Goal: Task Accomplishment & Management: Complete application form

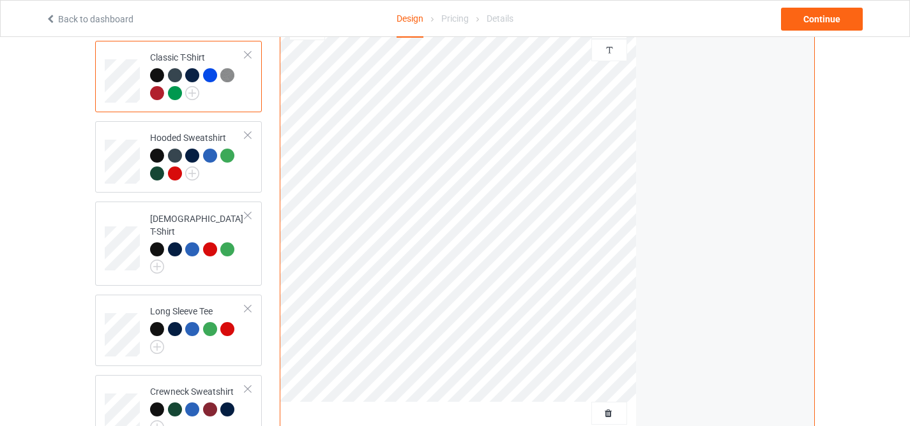
scroll to position [213, 0]
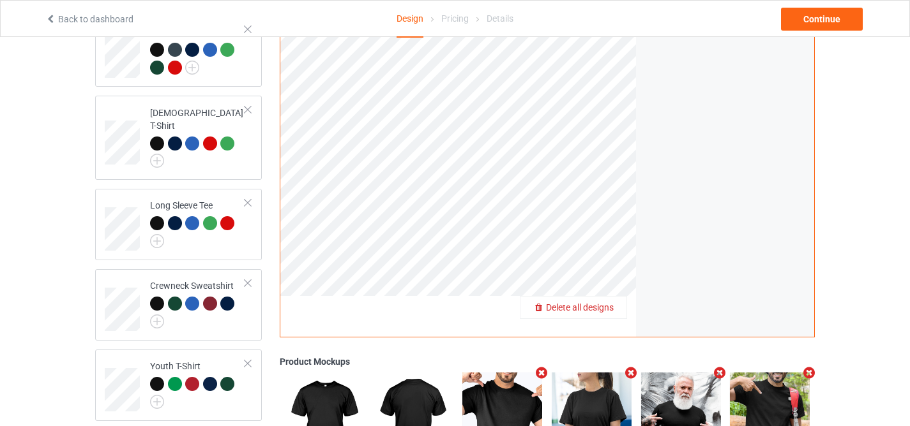
click at [604, 315] on div "Delete all designs" at bounding box center [573, 307] width 107 height 23
click at [599, 305] on span "Delete all designs" at bounding box center [580, 308] width 68 height 10
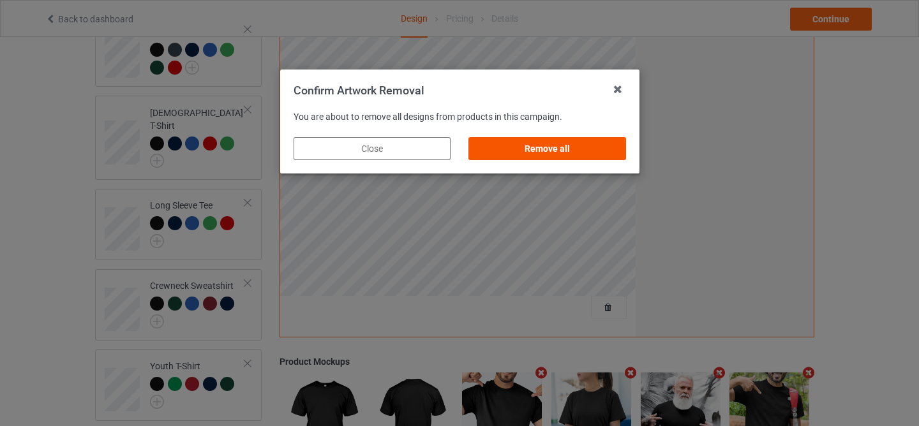
click at [566, 137] on div "Remove all" at bounding box center [547, 148] width 157 height 23
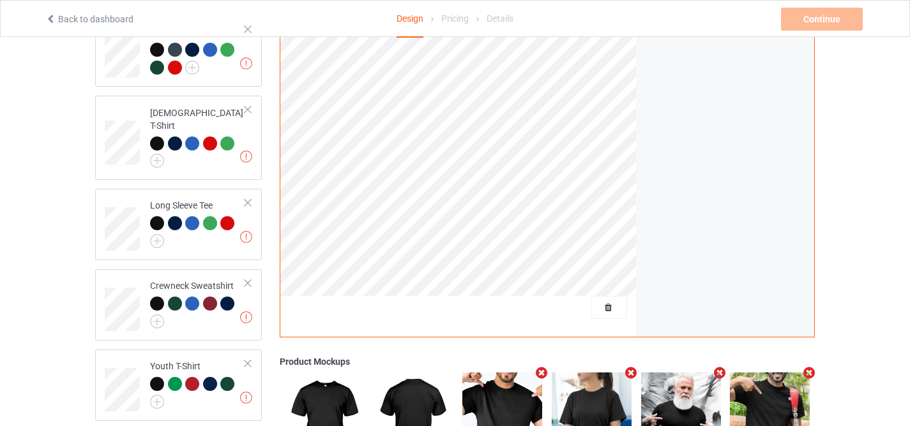
scroll to position [0, 0]
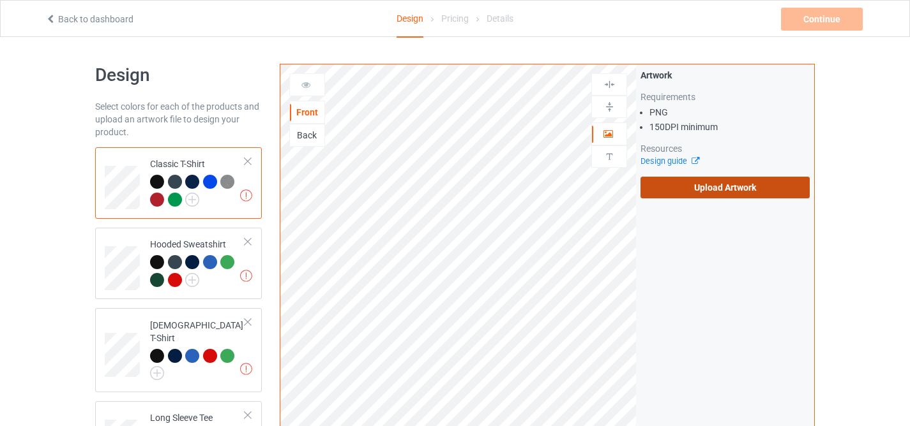
click at [715, 195] on label "Upload Artwork" at bounding box center [724, 188] width 169 height 22
click at [0, 0] on input "Upload Artwork" at bounding box center [0, 0] width 0 height 0
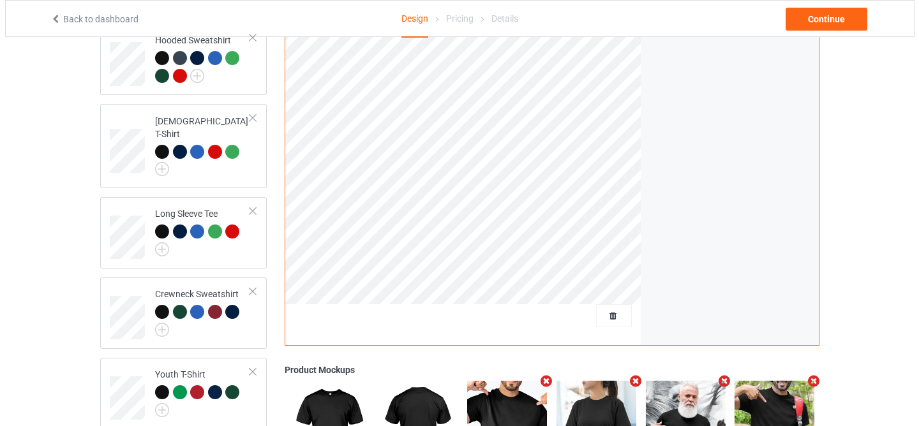
scroll to position [391, 0]
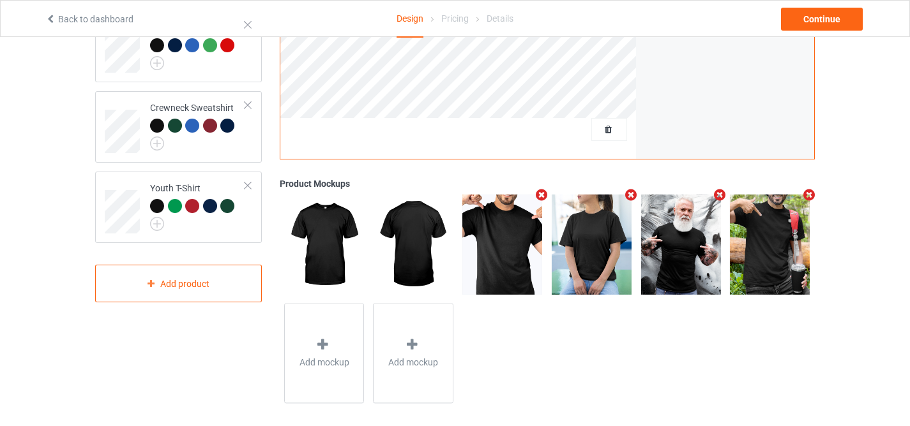
click at [717, 194] on icon "Remove mockup" at bounding box center [720, 194] width 16 height 13
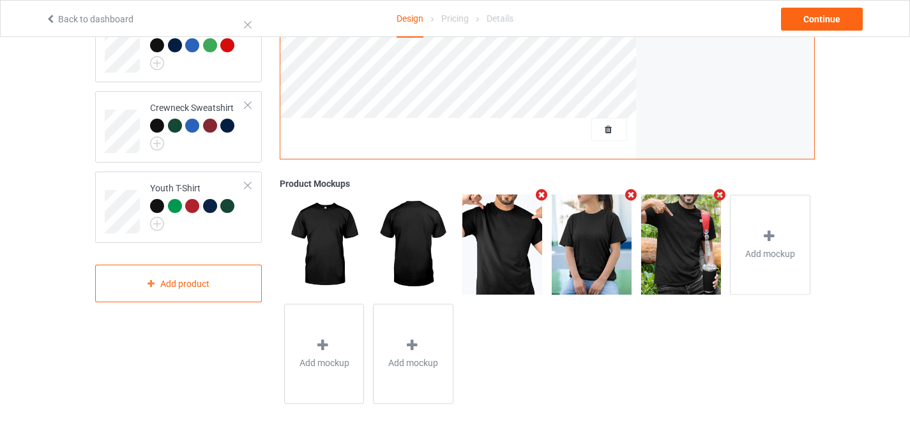
click at [717, 194] on icon "Remove mockup" at bounding box center [720, 194] width 16 height 13
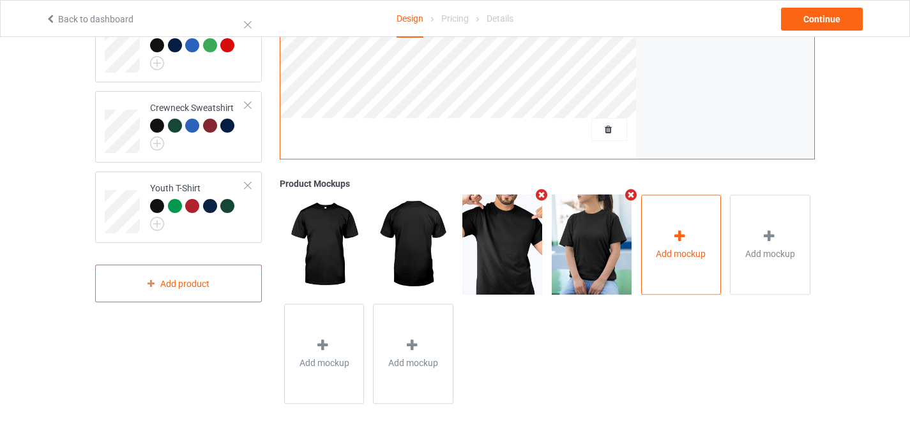
click at [687, 225] on div "Add mockup" at bounding box center [681, 245] width 80 height 100
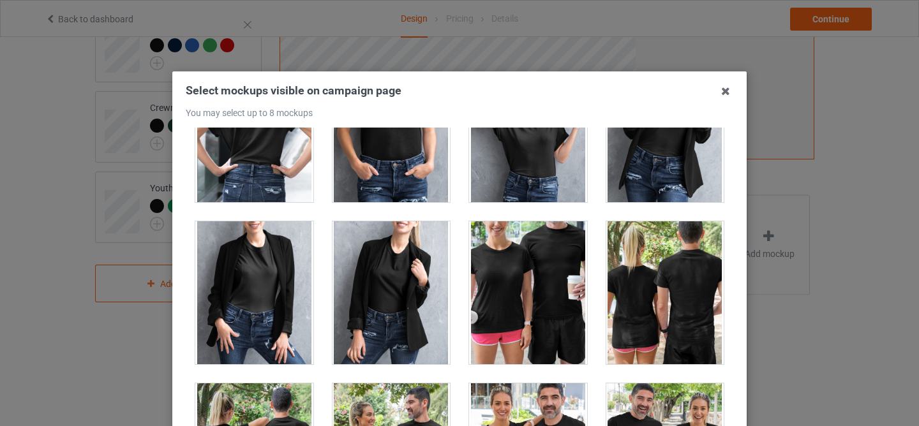
scroll to position [15973, 0]
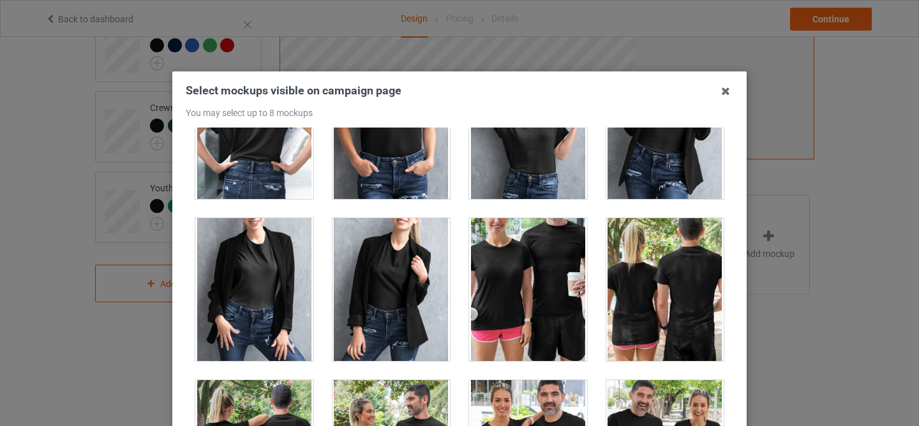
click at [534, 310] on div at bounding box center [528, 289] width 118 height 143
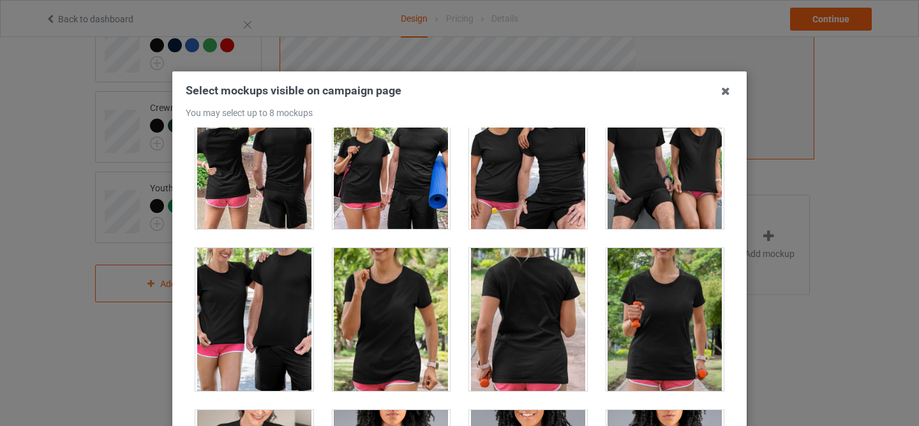
scroll to position [16227, 0]
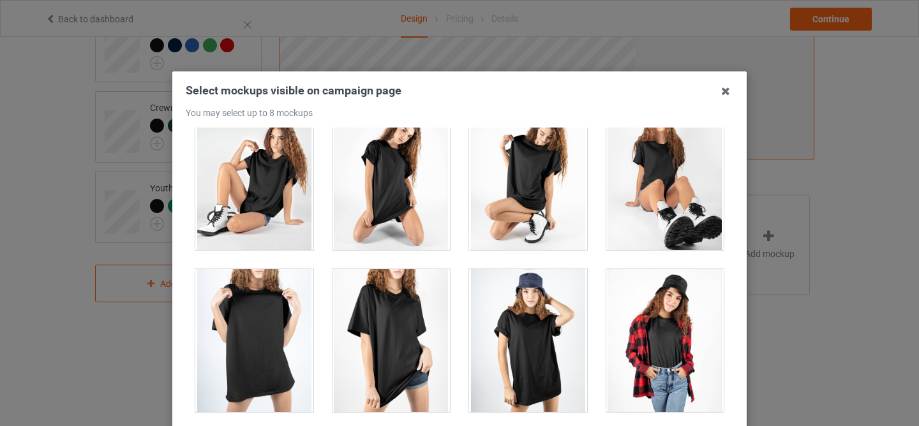
click at [607, 284] on div at bounding box center [666, 340] width 118 height 143
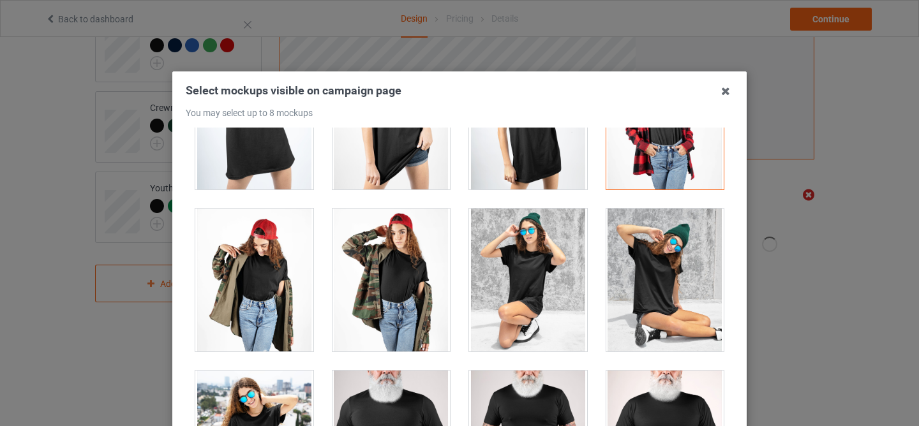
scroll to position [17447, 0]
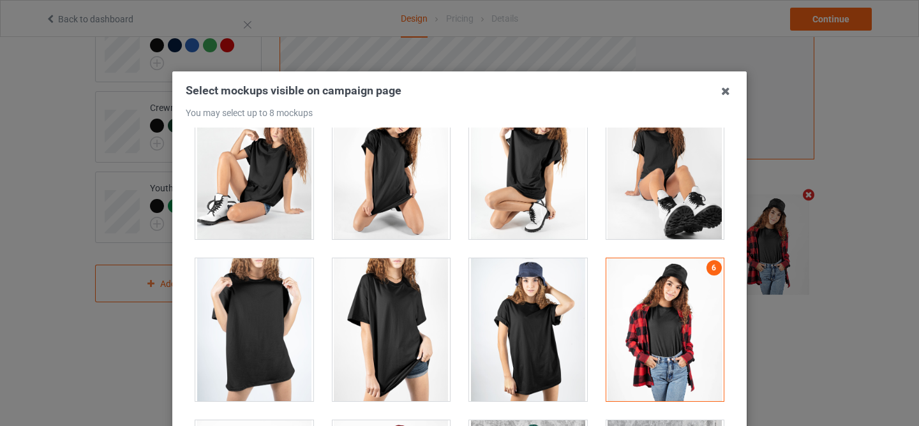
click at [647, 295] on div at bounding box center [666, 330] width 118 height 143
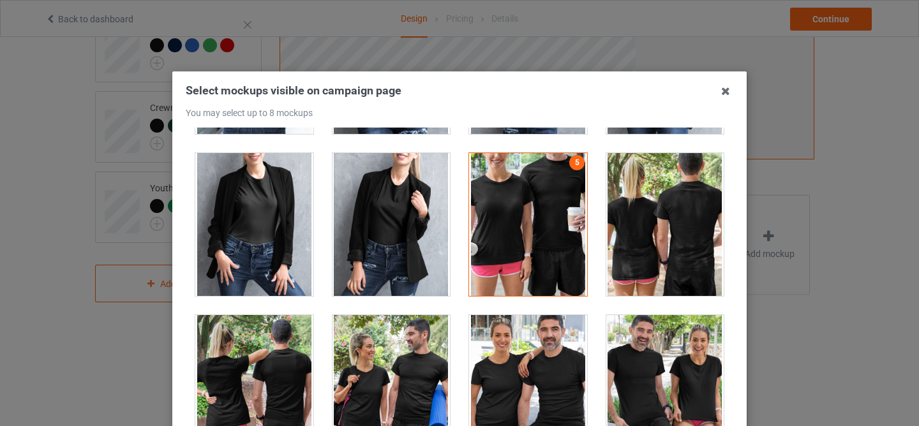
scroll to position [16037, 0]
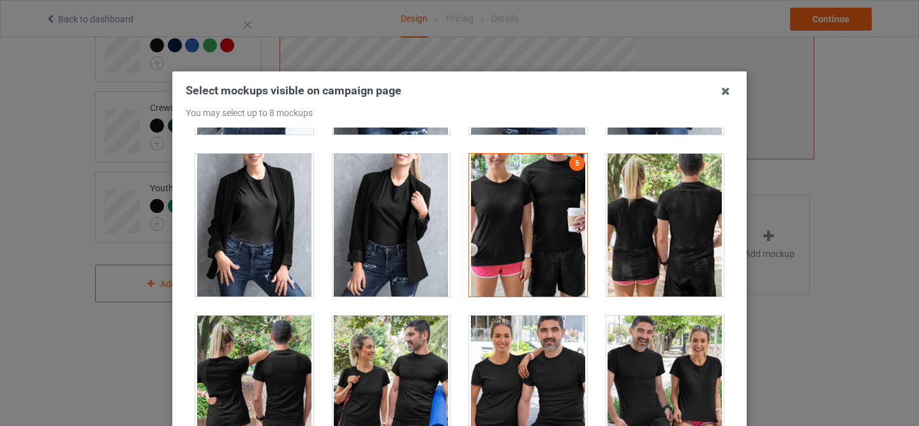
click at [528, 380] on div at bounding box center [528, 387] width 118 height 143
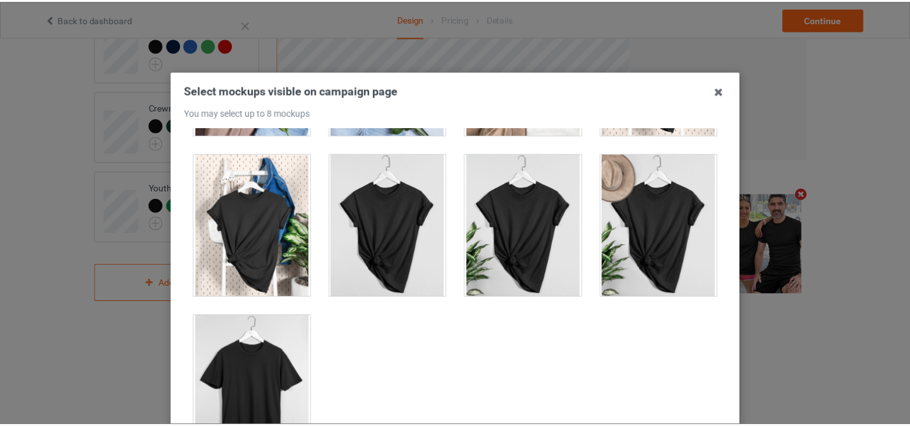
scroll to position [172, 0]
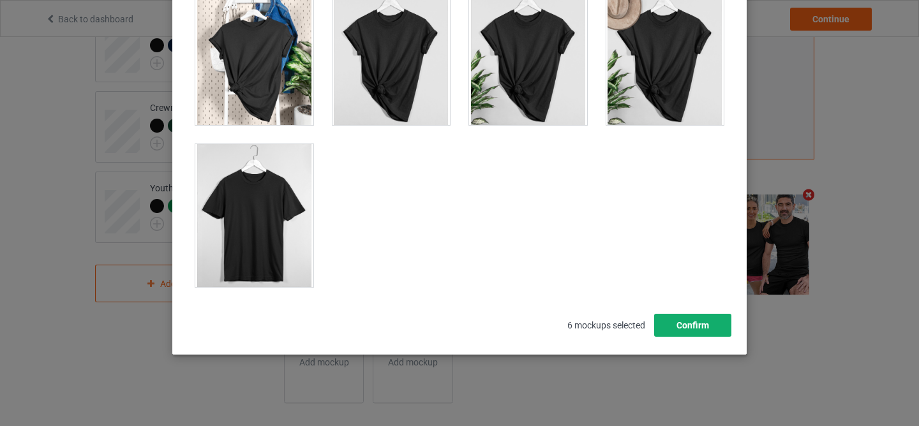
click at [687, 324] on button "Confirm" at bounding box center [692, 325] width 77 height 23
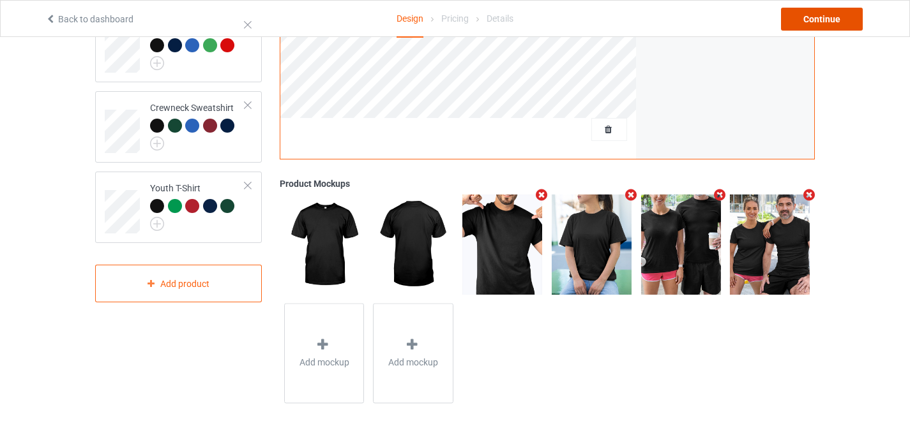
click at [805, 24] on div "Continue" at bounding box center [822, 19] width 82 height 23
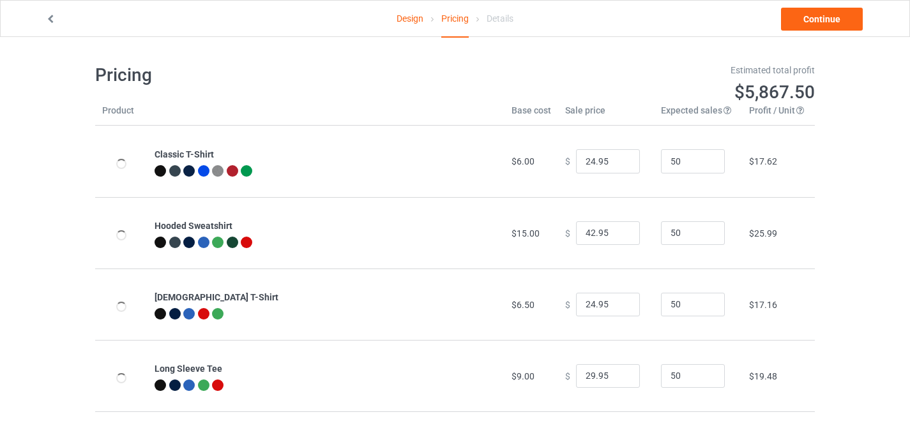
scroll to position [155, 0]
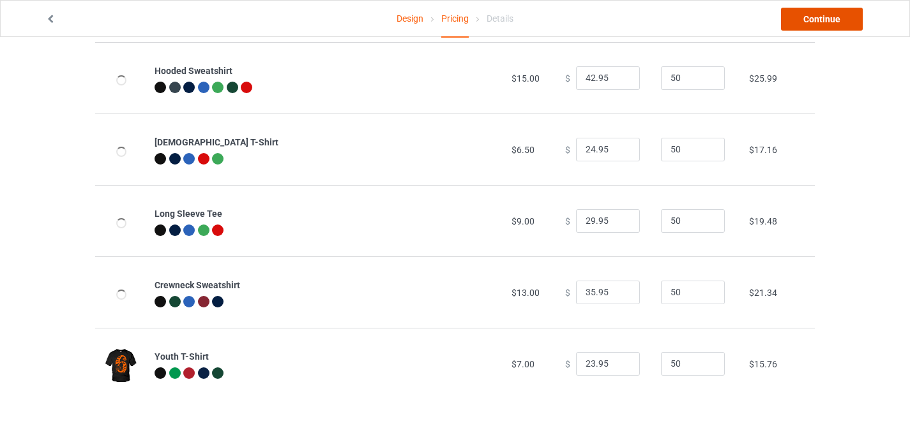
click at [804, 22] on link "Continue" at bounding box center [822, 19] width 82 height 23
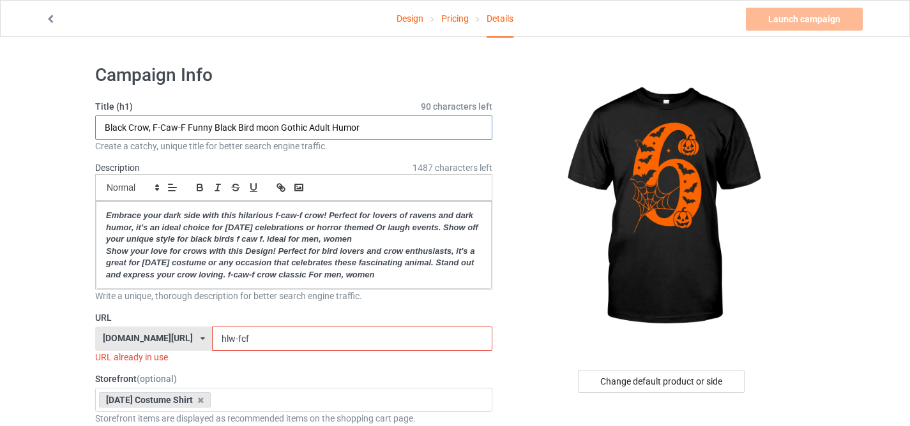
click at [366, 133] on input "Black Crow, F-Caw-F Funny Black Bird moon Gothic Adult Humor" at bounding box center [293, 128] width 397 height 24
paste input "Couple Halloween Costume 6 7 Rizz Six Seven Meme"
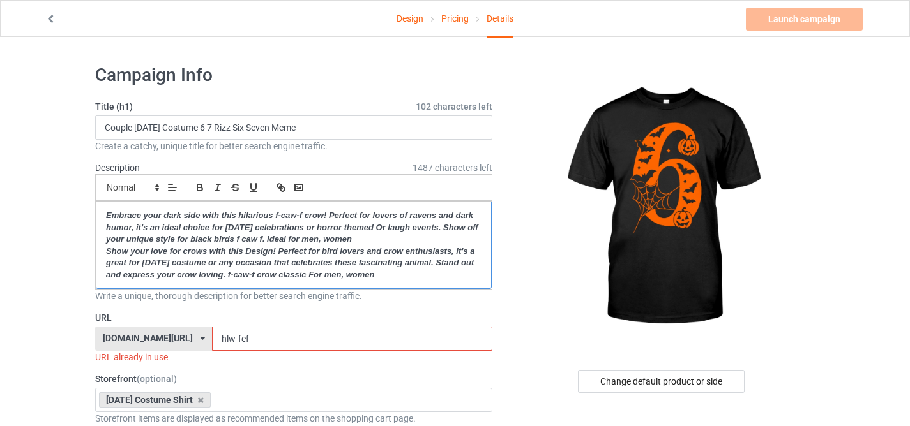
drag, startPoint x: 108, startPoint y: 217, endPoint x: 483, endPoint y: 309, distance: 385.9
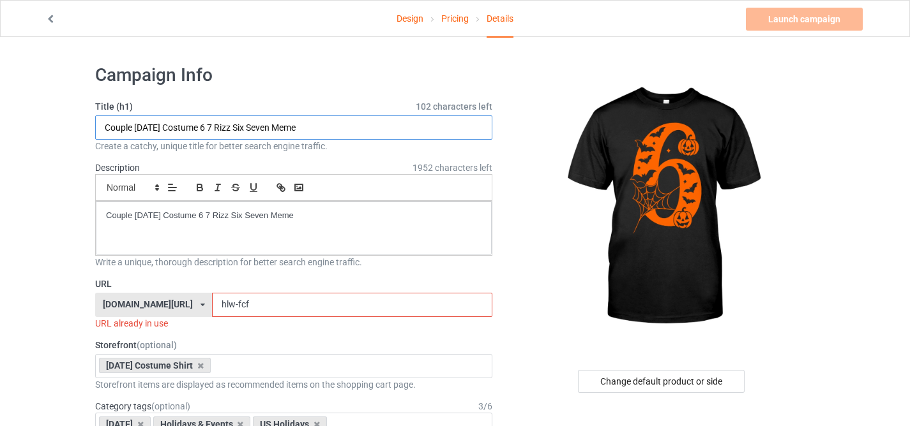
drag, startPoint x: 231, startPoint y: 128, endPoint x: 250, endPoint y: 130, distance: 18.7
click at [250, 130] on input "Couple Halloween Costume 6 7 Rizz Six Seven Meme" at bounding box center [293, 128] width 397 height 24
type input "Couple [DATE] Costume 6 7 Six Seven Meme"
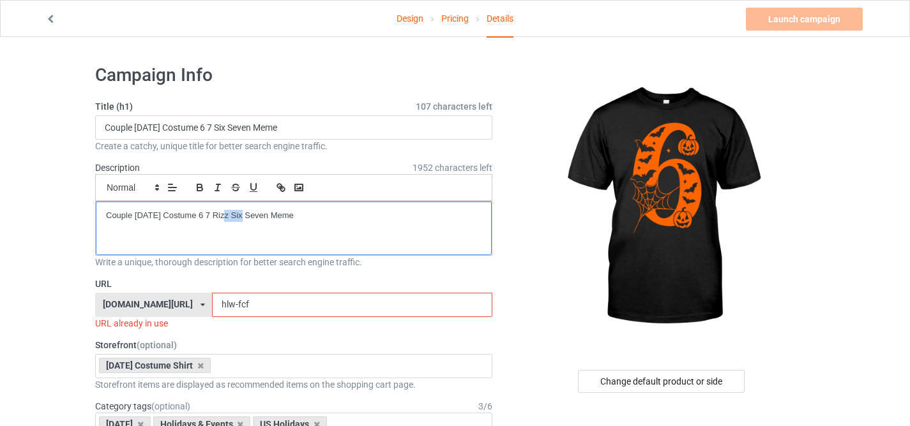
drag, startPoint x: 225, startPoint y: 216, endPoint x: 243, endPoint y: 216, distance: 17.2
click at [243, 216] on p "Couple Halloween Costume 6 7 Rizz Six Seven Meme" at bounding box center [293, 216] width 375 height 12
click at [220, 305] on input "hlw-fcf" at bounding box center [352, 305] width 280 height 24
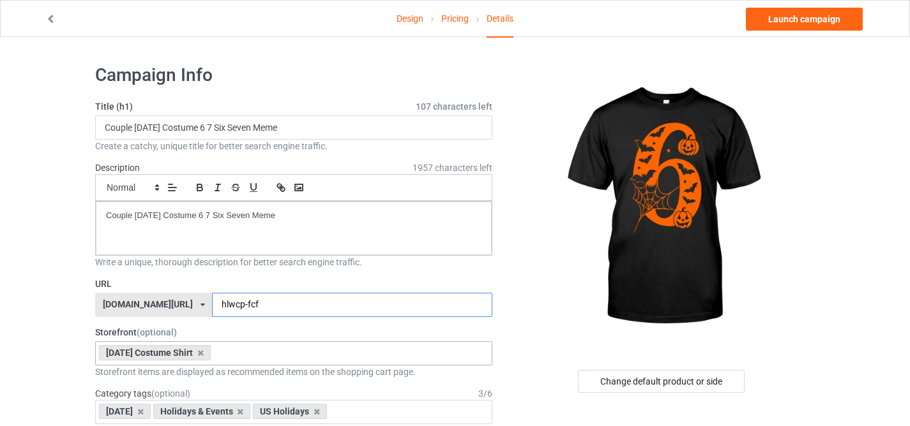
drag, startPoint x: 232, startPoint y: 302, endPoint x: 348, endPoint y: 348, distance: 124.4
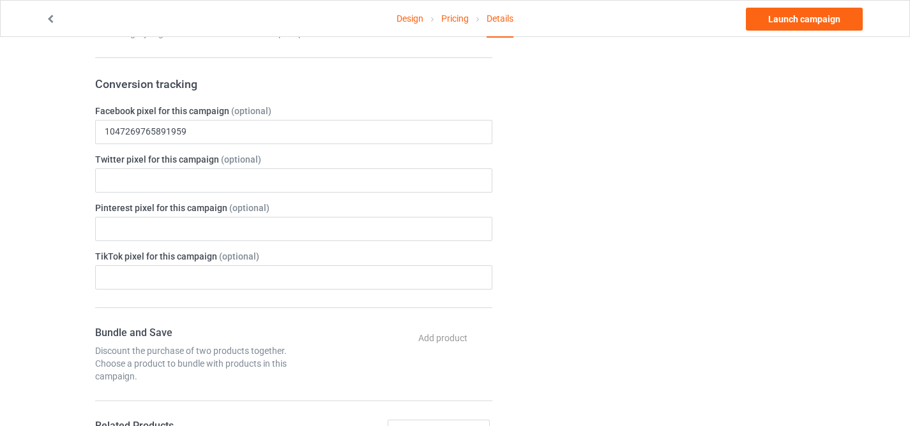
scroll to position [86, 0]
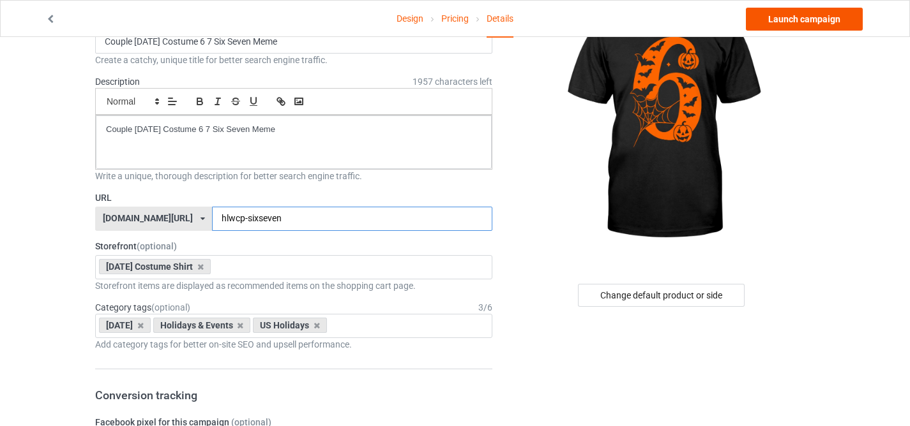
type input "hlwcp-sixseven"
click at [776, 22] on link "Launch campaign" at bounding box center [804, 19] width 117 height 23
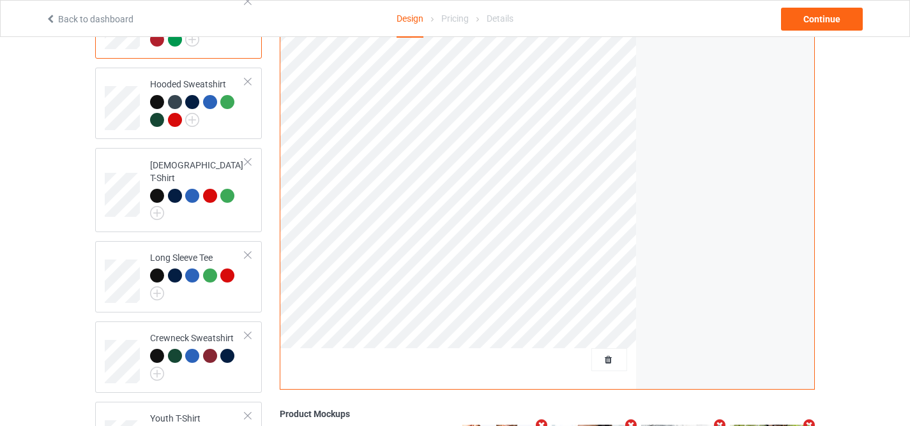
scroll to position [292, 0]
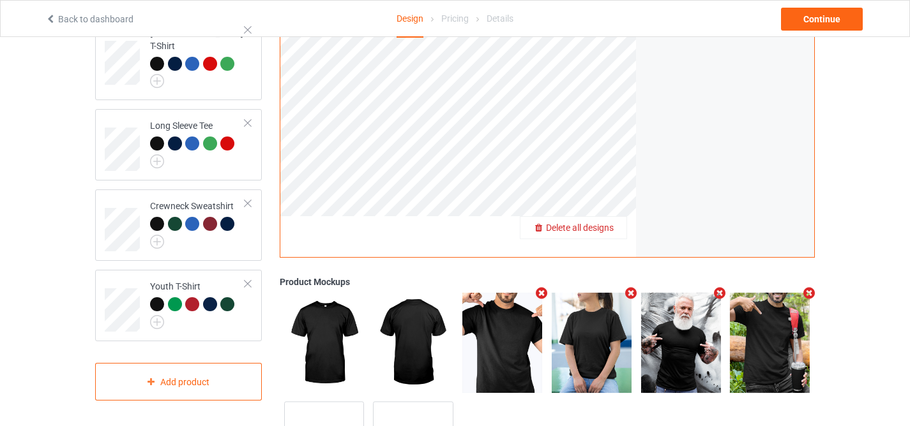
click at [605, 234] on div "Delete all designs" at bounding box center [573, 228] width 106 height 13
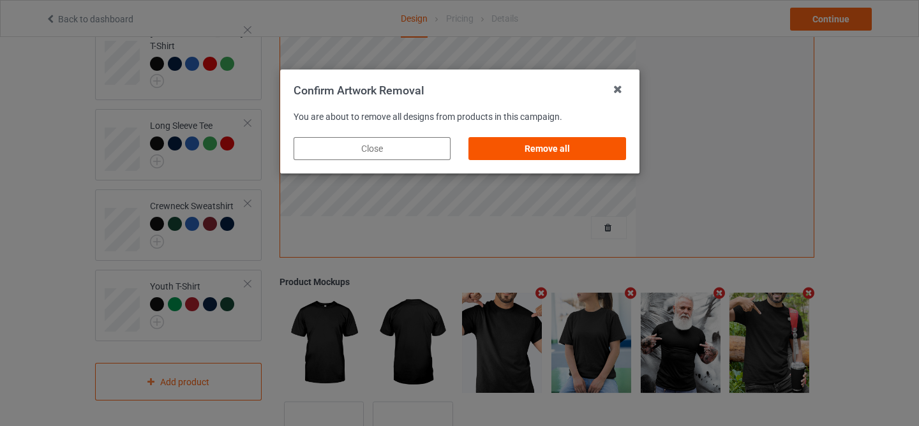
click at [580, 146] on div "Remove all" at bounding box center [547, 148] width 157 height 23
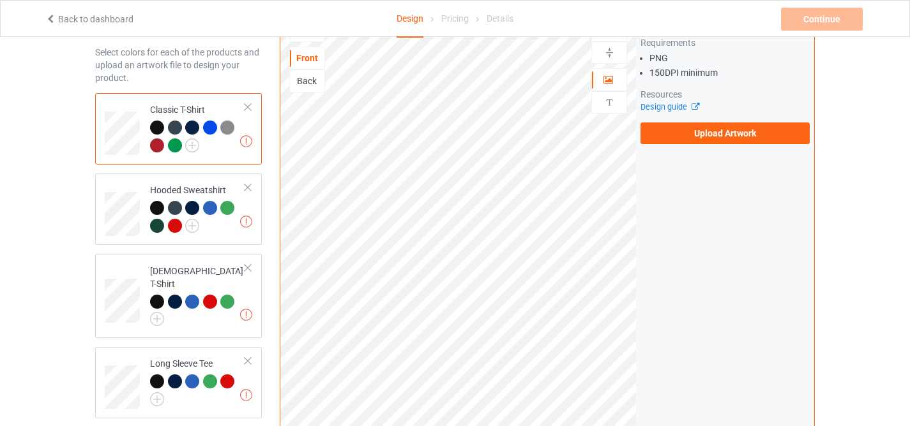
scroll to position [0, 0]
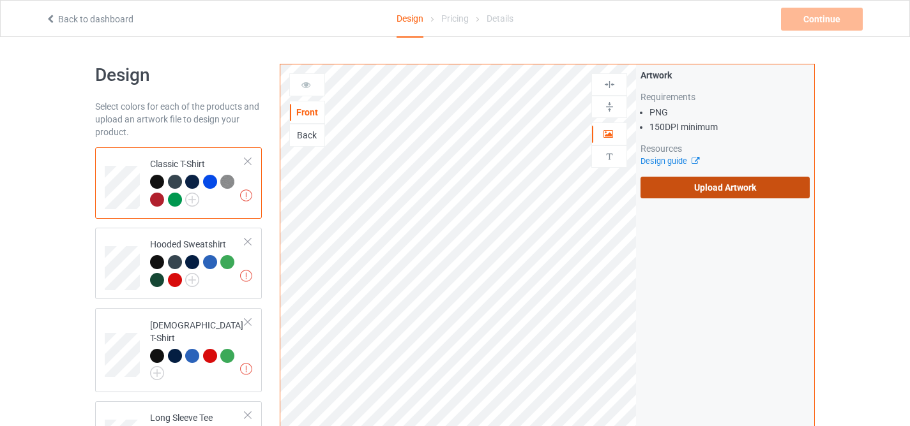
click at [661, 190] on label "Upload Artwork" at bounding box center [724, 188] width 169 height 22
click at [0, 0] on input "Upload Artwork" at bounding box center [0, 0] width 0 height 0
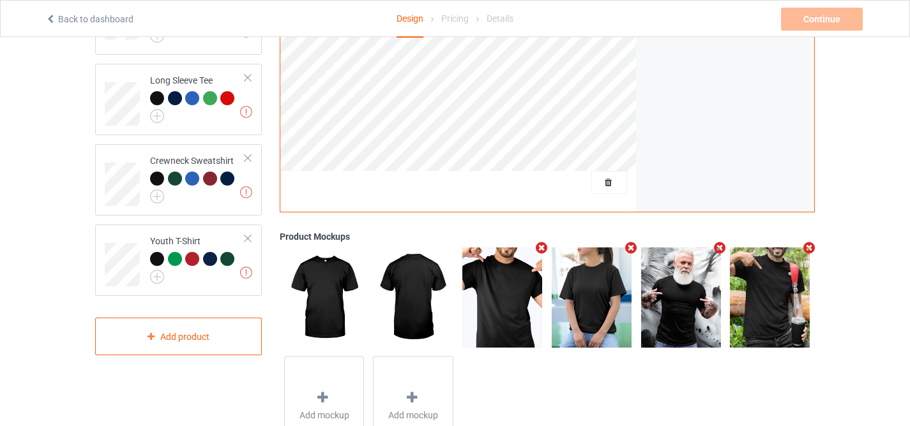
scroll to position [400, 0]
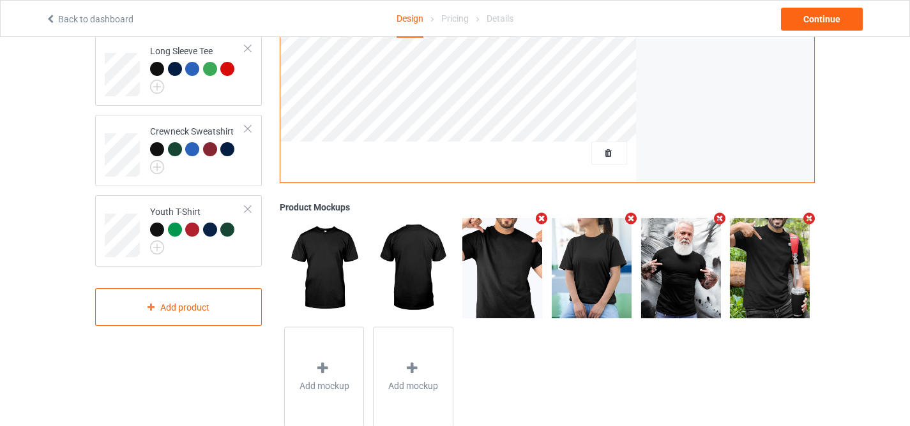
scroll to position [365, 0]
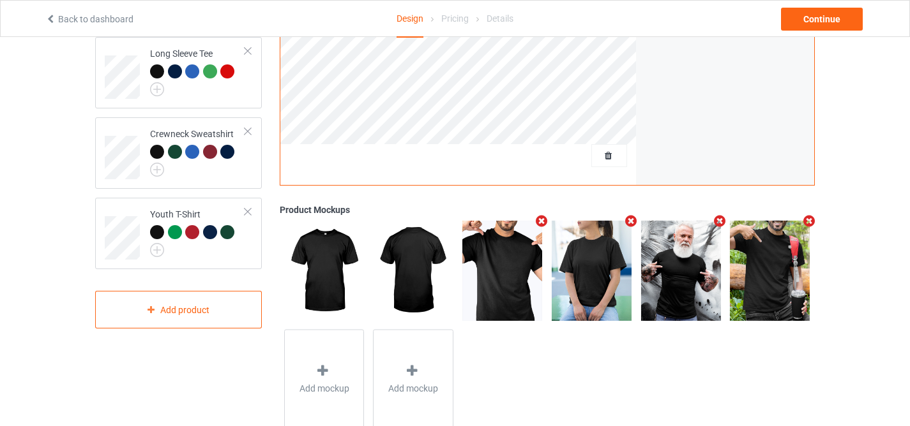
click at [725, 223] on div at bounding box center [769, 270] width 89 height 109
click at [717, 224] on icon "Remove mockup" at bounding box center [720, 221] width 16 height 13
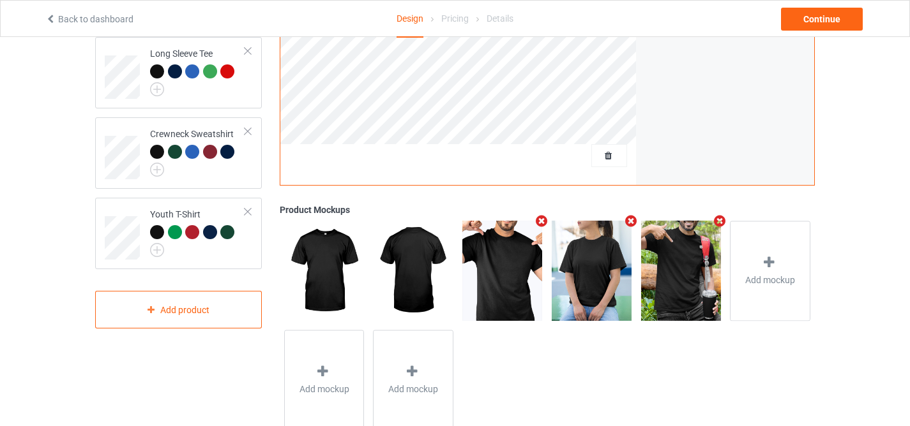
click at [717, 224] on icon "Remove mockup" at bounding box center [720, 221] width 16 height 13
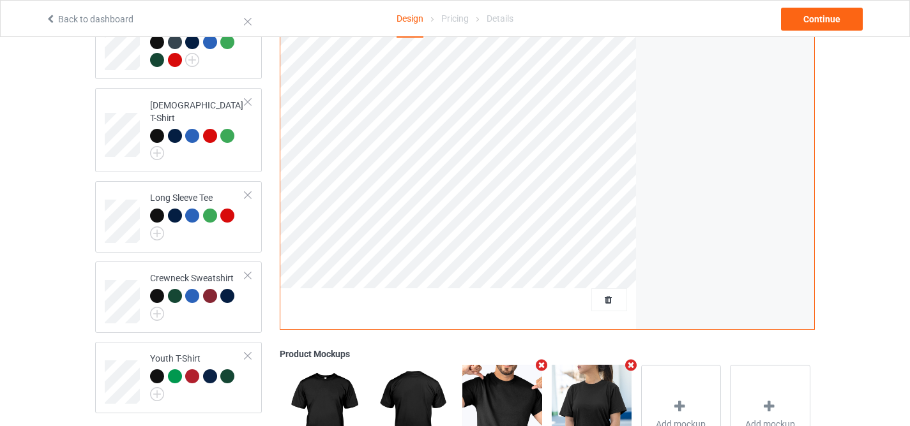
scroll to position [400, 0]
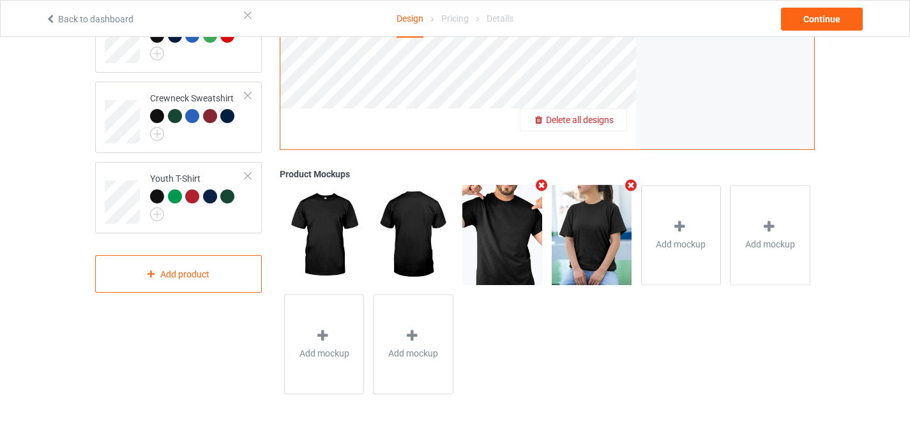
click at [602, 120] on span "Delete all designs" at bounding box center [580, 120] width 68 height 10
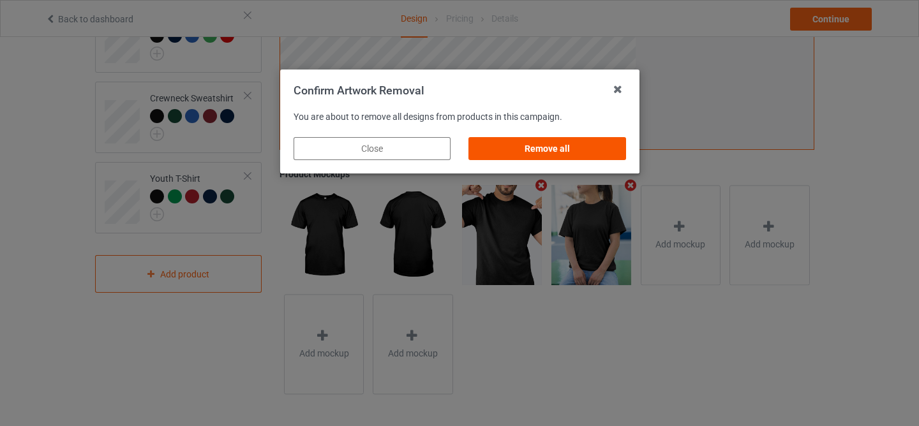
click at [542, 151] on div "Remove all" at bounding box center [547, 148] width 157 height 23
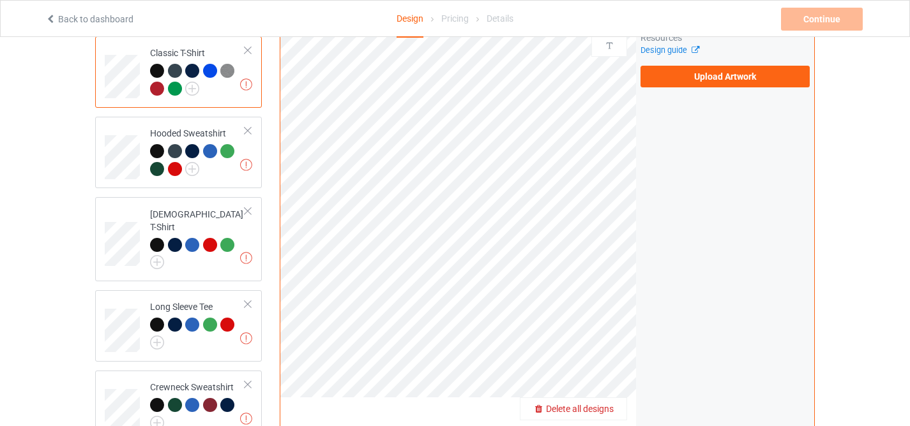
scroll to position [0, 0]
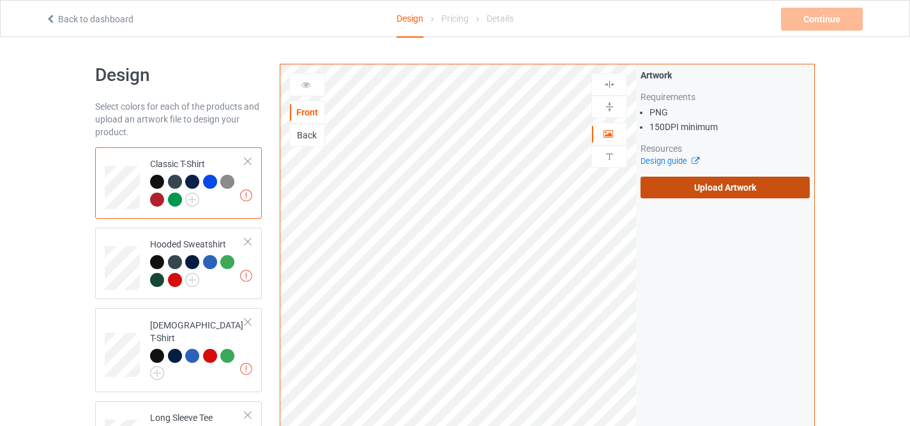
click at [704, 197] on label "Upload Artwork" at bounding box center [724, 188] width 169 height 22
click at [0, 0] on input "Upload Artwork" at bounding box center [0, 0] width 0 height 0
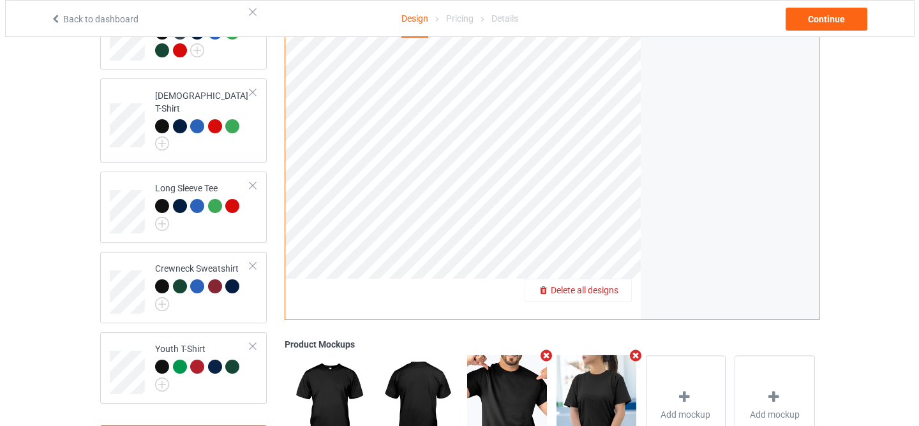
scroll to position [400, 0]
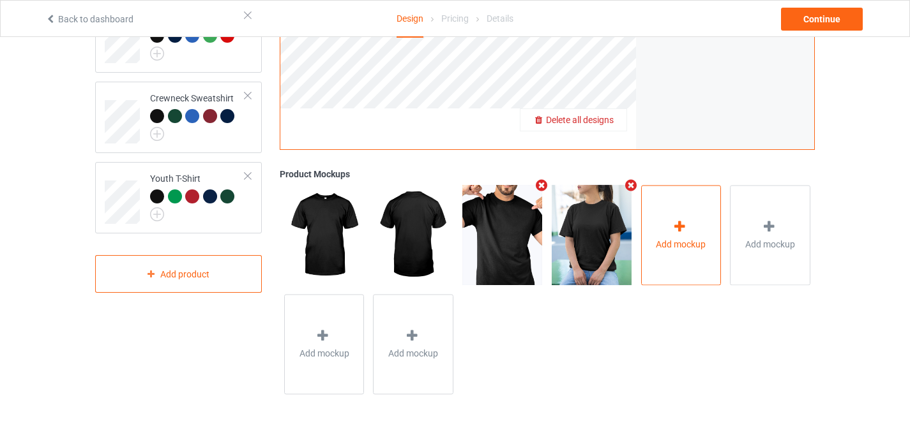
click at [665, 234] on div "Add mockup" at bounding box center [681, 235] width 80 height 100
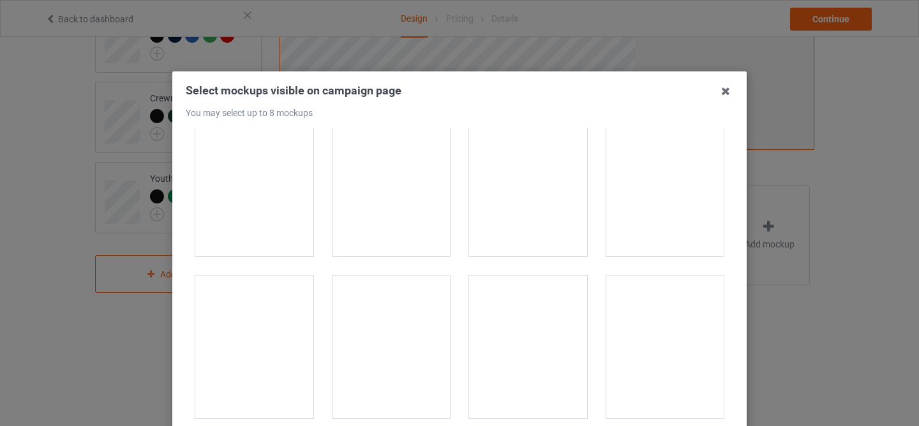
scroll to position [16076, 0]
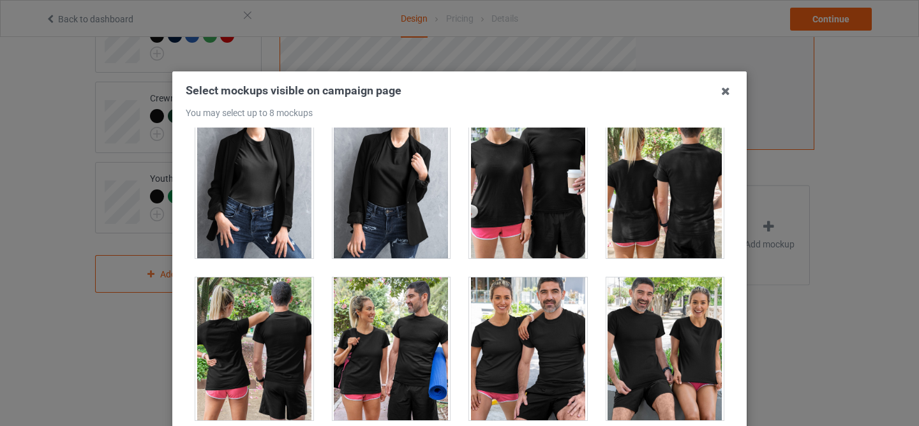
click at [545, 199] on div at bounding box center [528, 187] width 118 height 143
click at [522, 369] on div at bounding box center [528, 349] width 118 height 143
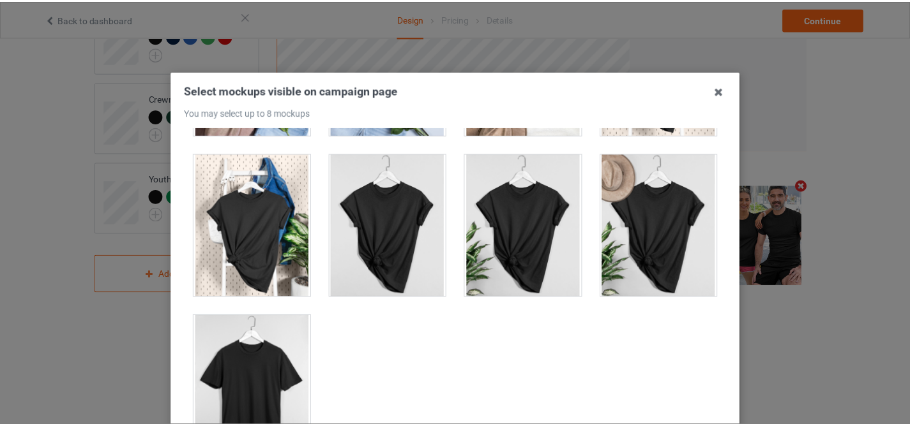
scroll to position [172, 0]
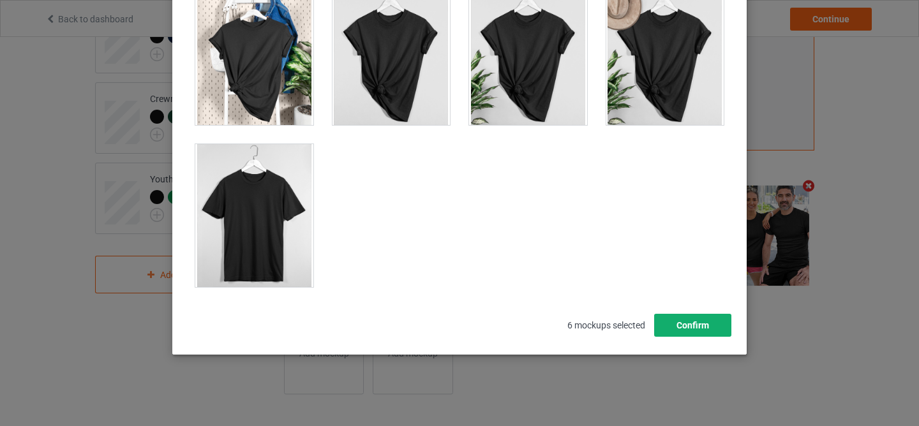
click at [697, 323] on button "Confirm" at bounding box center [692, 325] width 77 height 23
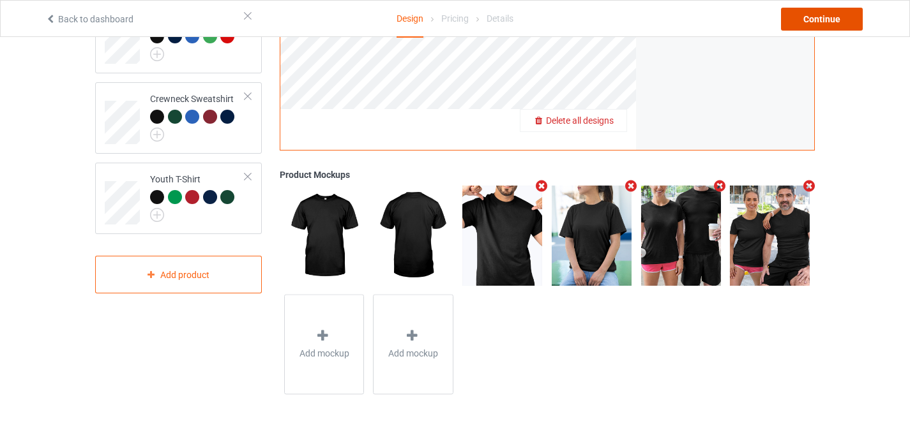
click at [834, 16] on div "Continue" at bounding box center [822, 19] width 82 height 23
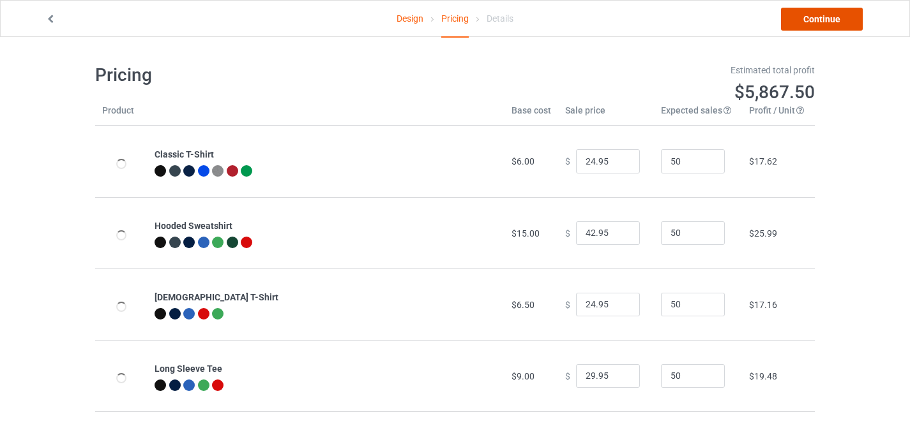
click at [827, 15] on link "Continue" at bounding box center [822, 19] width 82 height 23
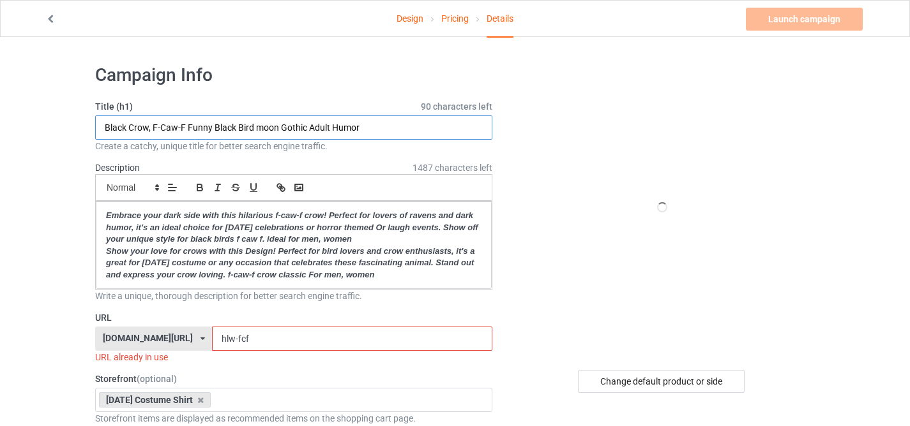
click at [345, 133] on input "Black Crow, F-Caw-F Funny Black Bird moon Gothic Adult Humor" at bounding box center [293, 128] width 397 height 24
paste input "Fun Six Seven 6 7 Meme Design Couples [DATE] Shirt"
type input "Fun Six Seven 6 7 Meme Design Couples [DATE] Shirt"
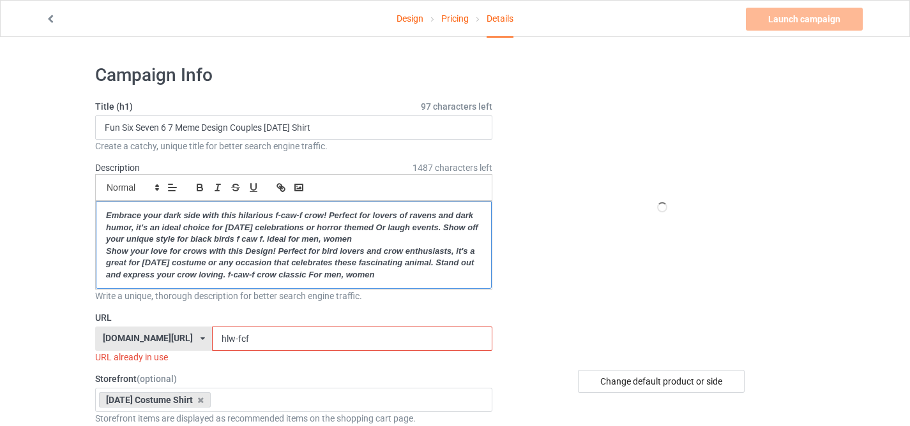
drag, startPoint x: 108, startPoint y: 219, endPoint x: 389, endPoint y: 317, distance: 297.6
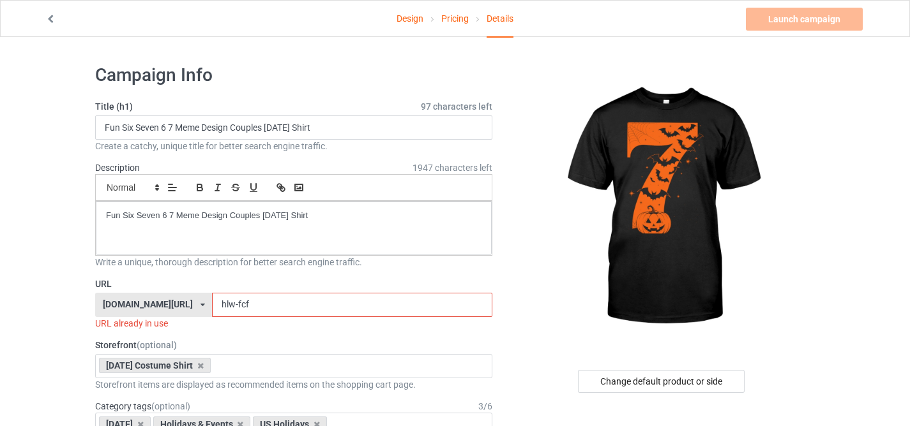
click at [218, 301] on input "hlw-fcf" at bounding box center [352, 305] width 280 height 24
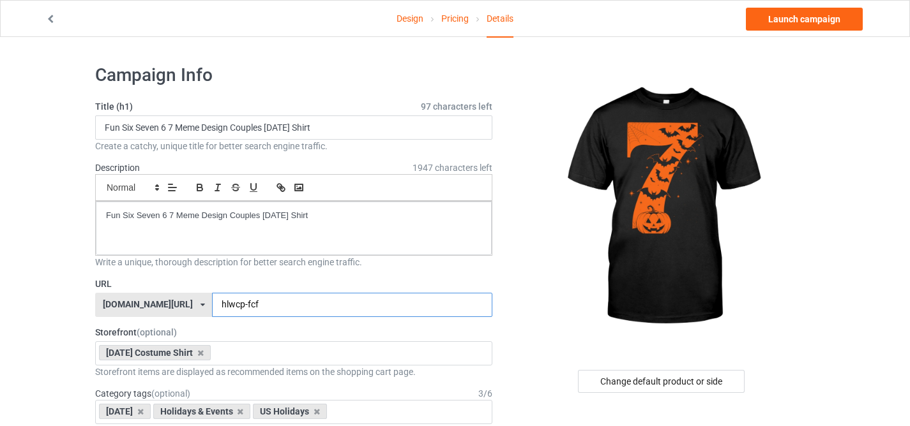
drag, startPoint x: 230, startPoint y: 306, endPoint x: 299, endPoint y: 312, distance: 69.2
click at [299, 312] on input "hlwcp-fcf" at bounding box center [352, 305] width 280 height 24
type input "hlwcp-seven"
click at [806, 24] on link "Launch campaign" at bounding box center [804, 19] width 117 height 23
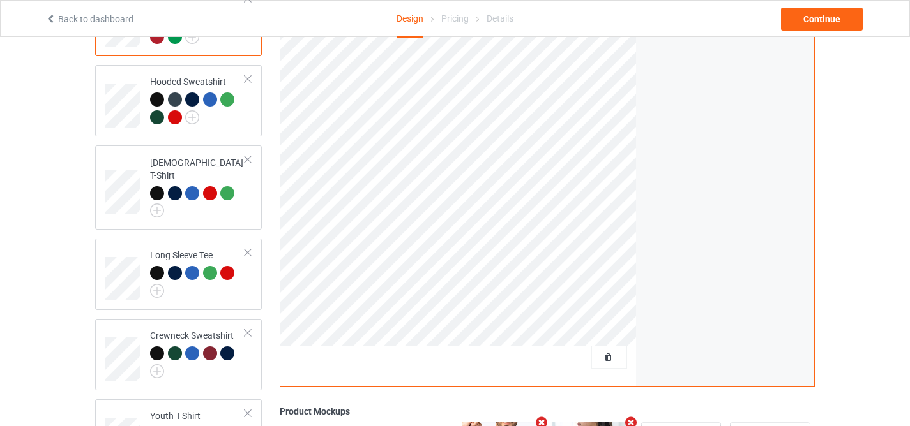
scroll to position [161, 0]
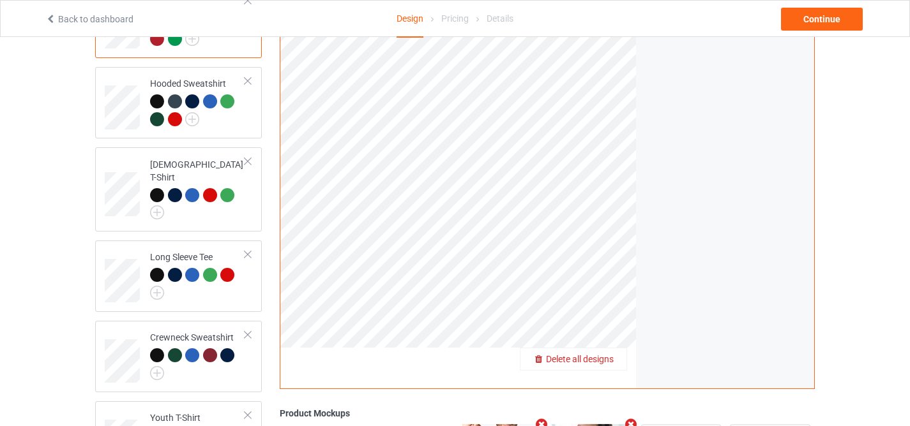
click at [606, 354] on span "Delete all designs" at bounding box center [580, 359] width 68 height 10
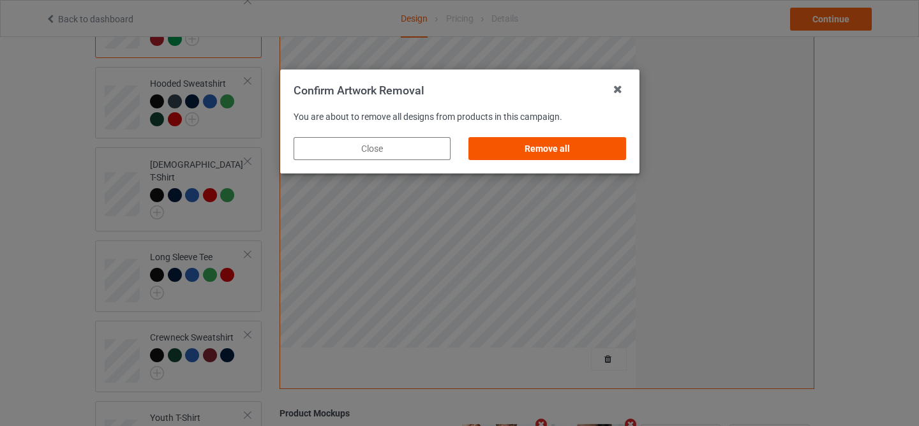
click at [559, 156] on div "Remove all" at bounding box center [547, 148] width 157 height 23
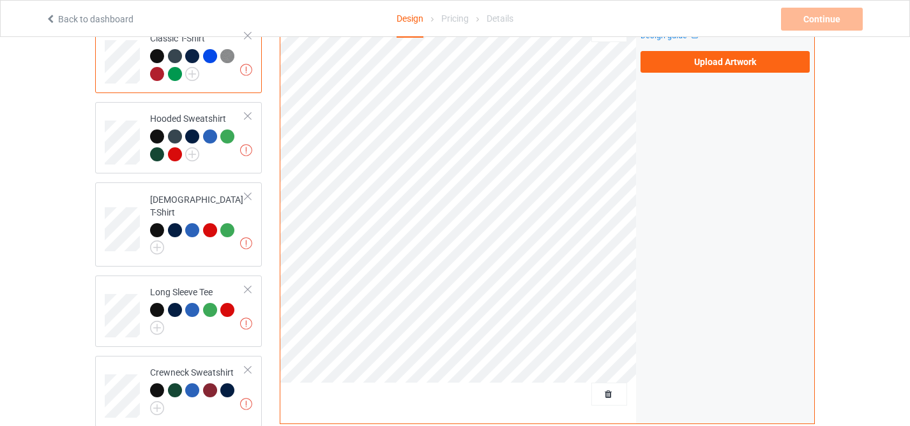
scroll to position [80, 0]
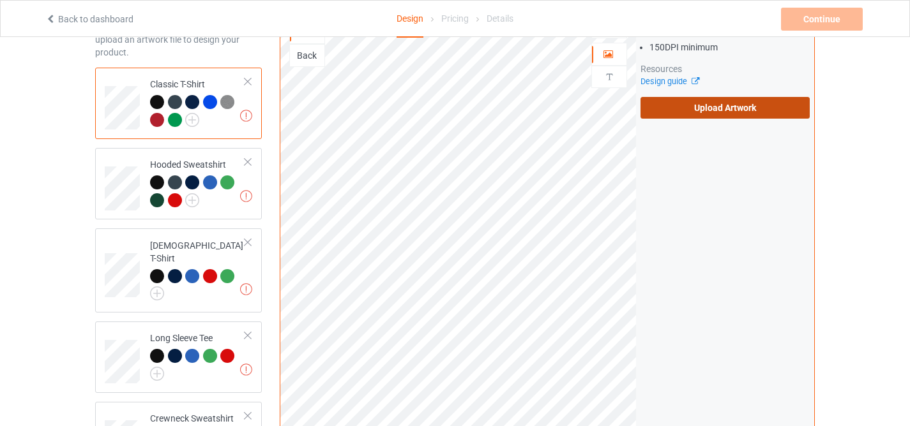
click at [677, 117] on label "Upload Artwork" at bounding box center [724, 108] width 169 height 22
click at [0, 0] on input "Upload Artwork" at bounding box center [0, 0] width 0 height 0
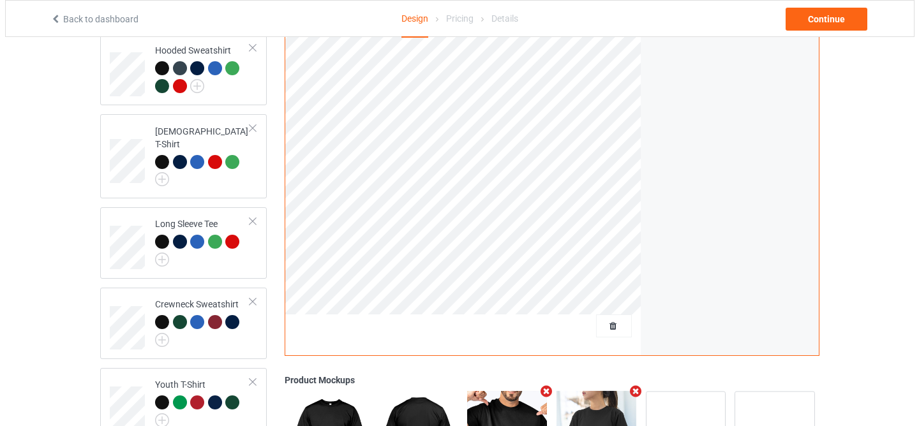
scroll to position [400, 0]
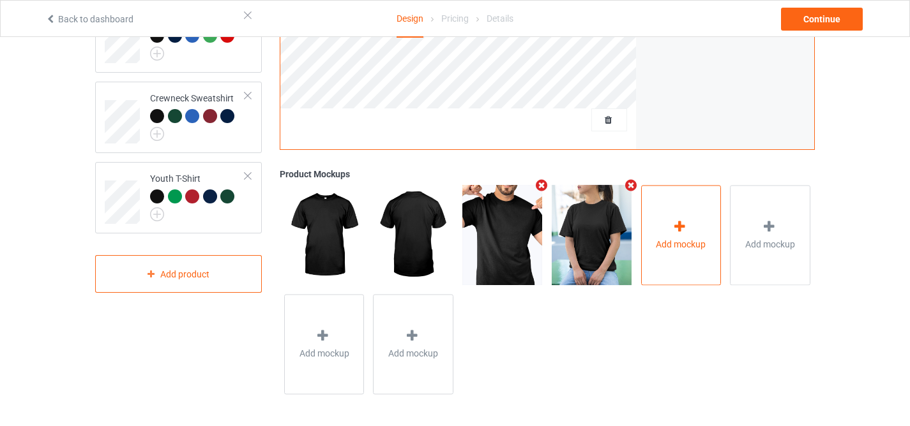
click at [690, 214] on div "Add mockup" at bounding box center [681, 235] width 80 height 100
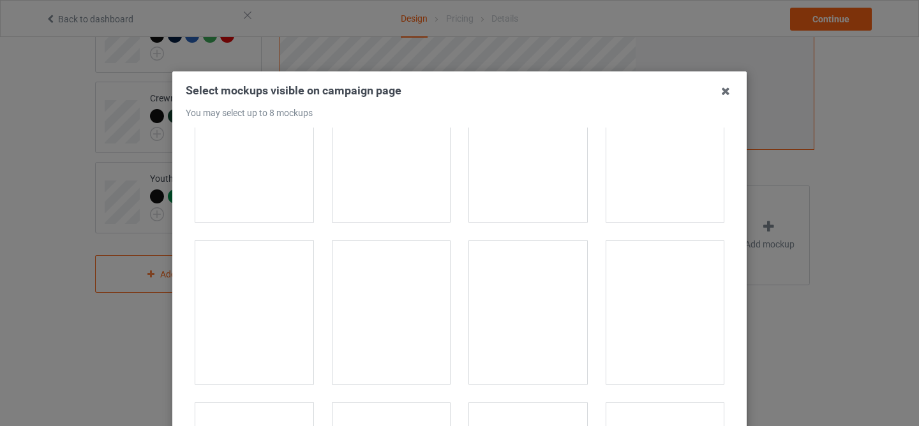
scroll to position [16109, 0]
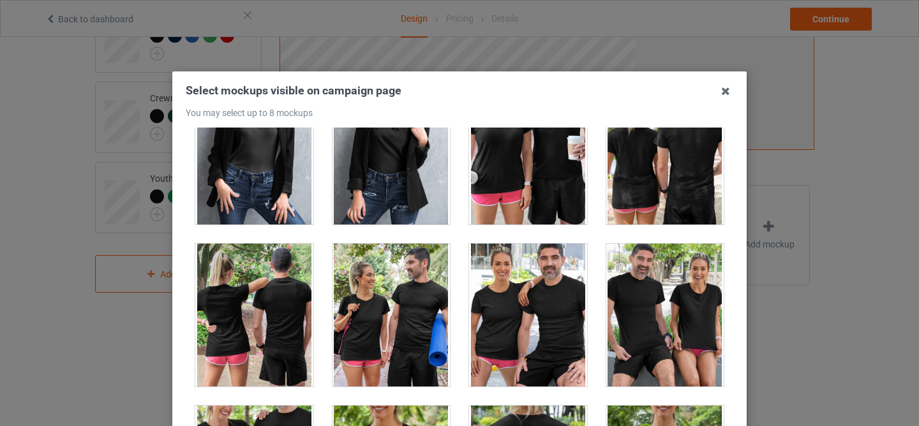
click at [501, 144] on div at bounding box center [528, 153] width 118 height 143
click at [529, 308] on div at bounding box center [528, 315] width 118 height 143
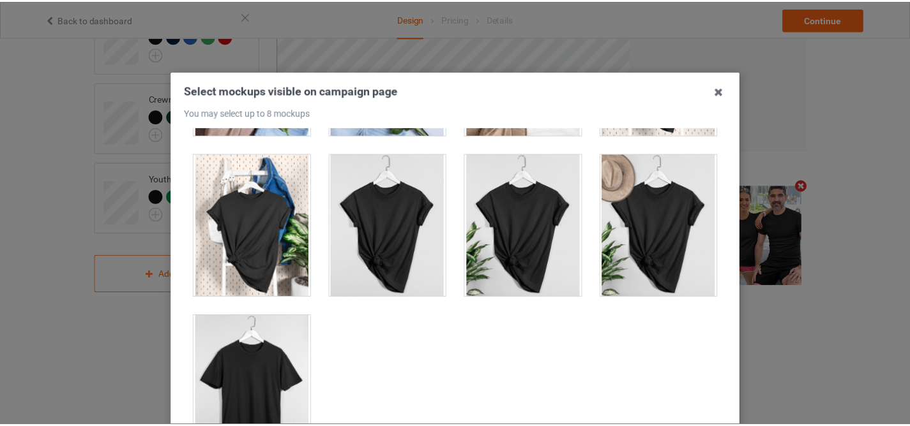
scroll to position [172, 0]
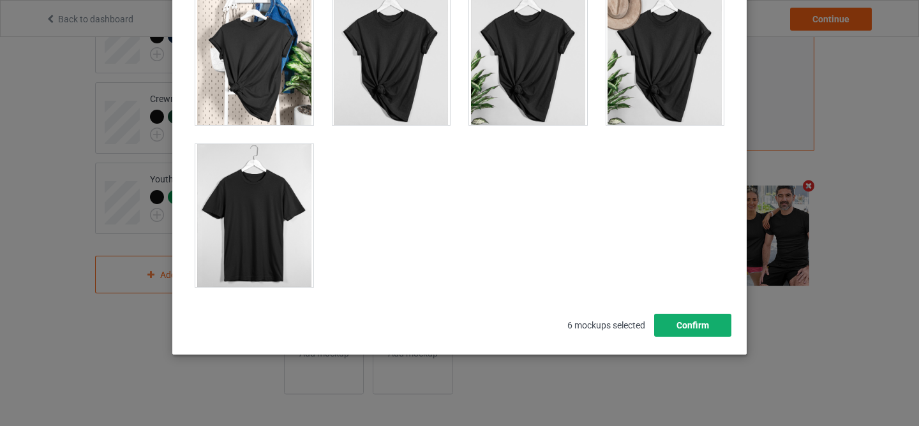
click at [674, 334] on button "Confirm" at bounding box center [692, 325] width 77 height 23
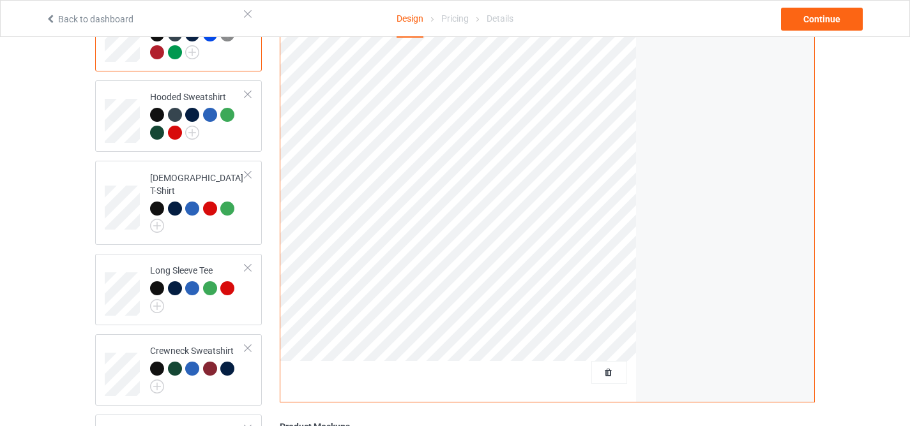
scroll to position [0, 0]
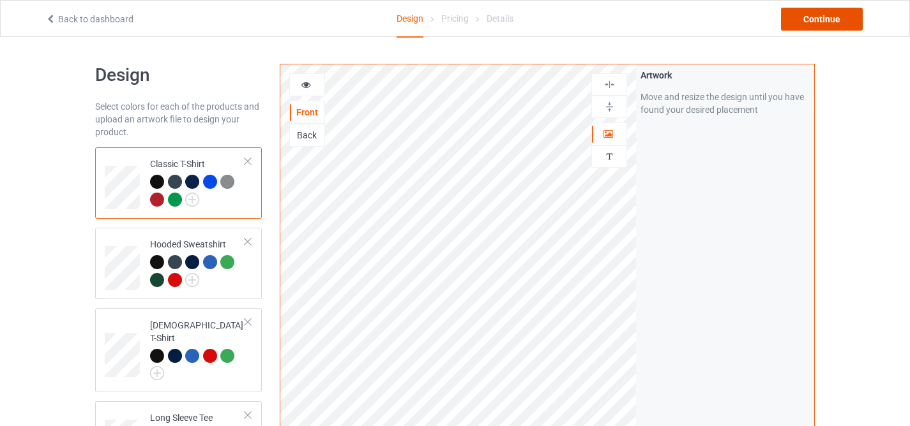
click at [825, 19] on div "Continue" at bounding box center [822, 19] width 82 height 23
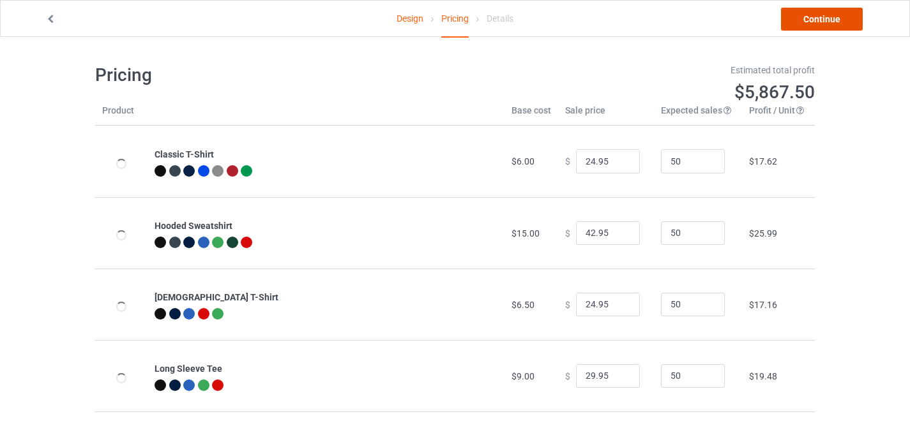
click at [813, 20] on link "Continue" at bounding box center [822, 19] width 82 height 23
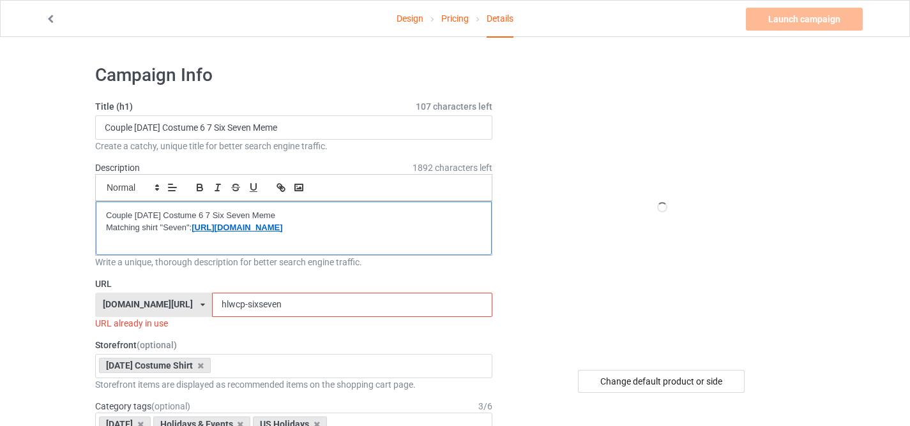
drag, startPoint x: 195, startPoint y: 223, endPoint x: 411, endPoint y: 234, distance: 215.4
click at [411, 234] on div "Couple [DATE] Costume 6 7 Six Seven Meme Matching shirt "Seven": [URL][DOMAIN_N…" at bounding box center [294, 229] width 396 height 54
drag, startPoint x: 246, startPoint y: 305, endPoint x: 386, endPoint y: 324, distance: 141.8
click at [386, 324] on div "URL familypresent.net/ epicprints.co/ familypresent.net/ giftprints.co/ golfpod…" at bounding box center [293, 304] width 397 height 52
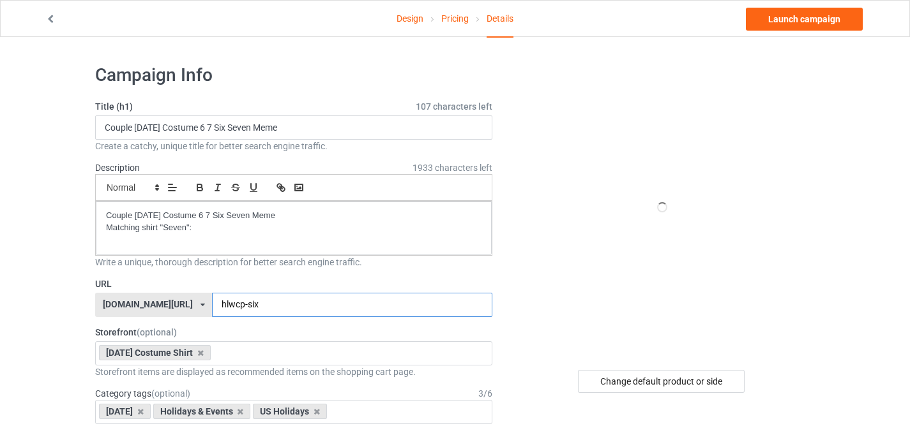
type input "hlwcp-six"
click at [643, 389] on div "Change default product or side" at bounding box center [661, 381] width 167 height 23
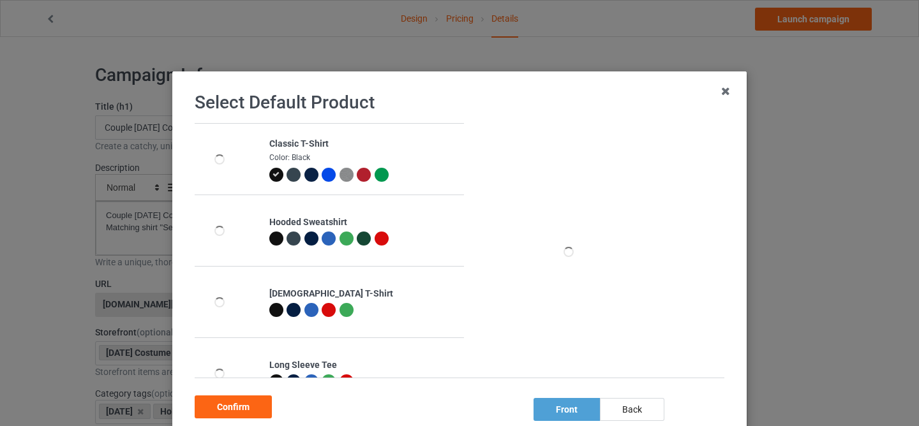
click at [273, 174] on icon at bounding box center [276, 174] width 7 height 7
click at [209, 405] on div "Confirm" at bounding box center [233, 407] width 77 height 23
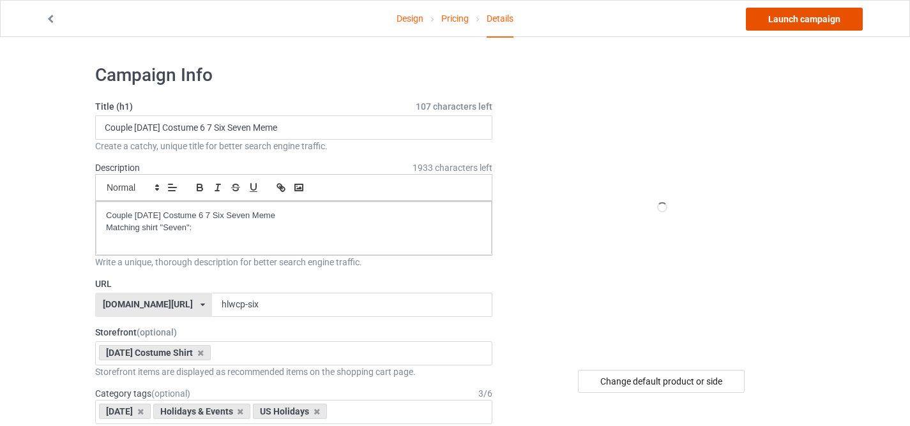
click at [778, 20] on link "Launch campaign" at bounding box center [804, 19] width 117 height 23
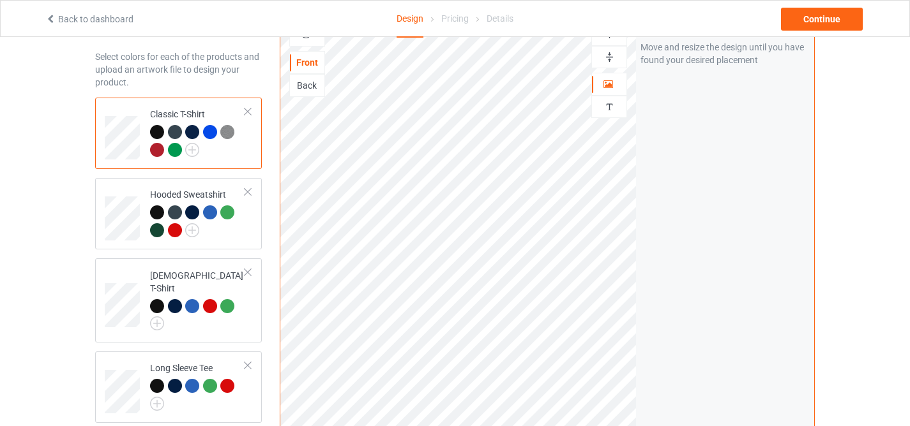
scroll to position [192, 0]
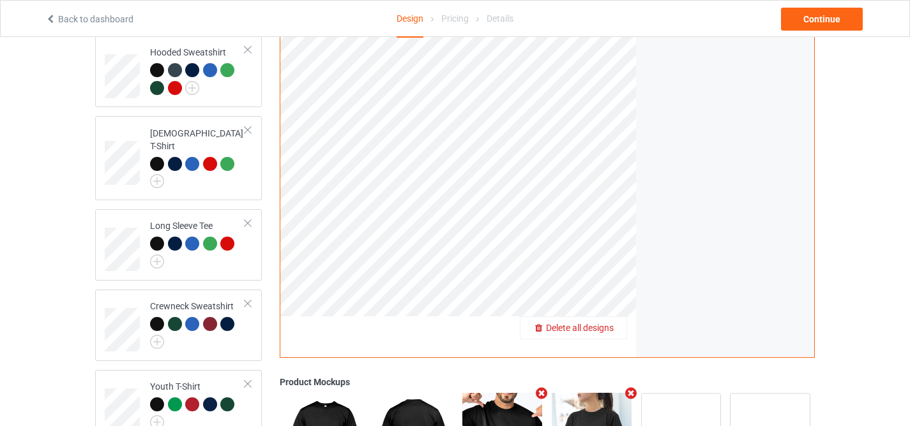
click at [605, 326] on span "Delete all designs" at bounding box center [580, 328] width 68 height 10
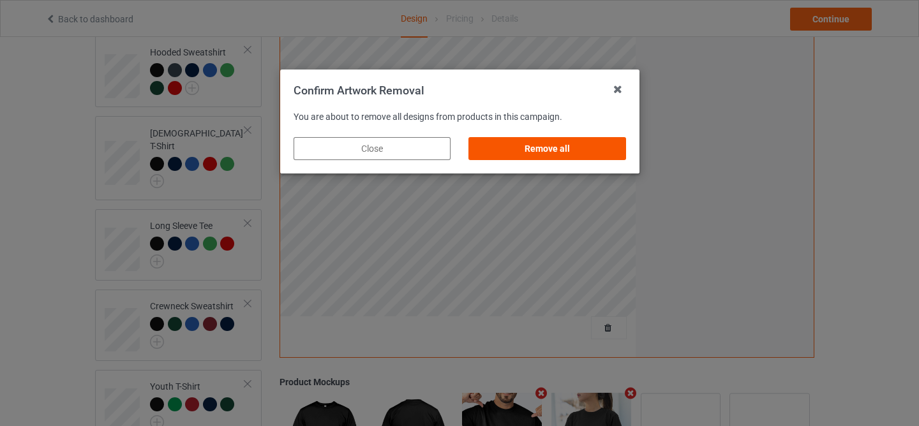
click at [536, 137] on div "Remove all" at bounding box center [547, 148] width 157 height 23
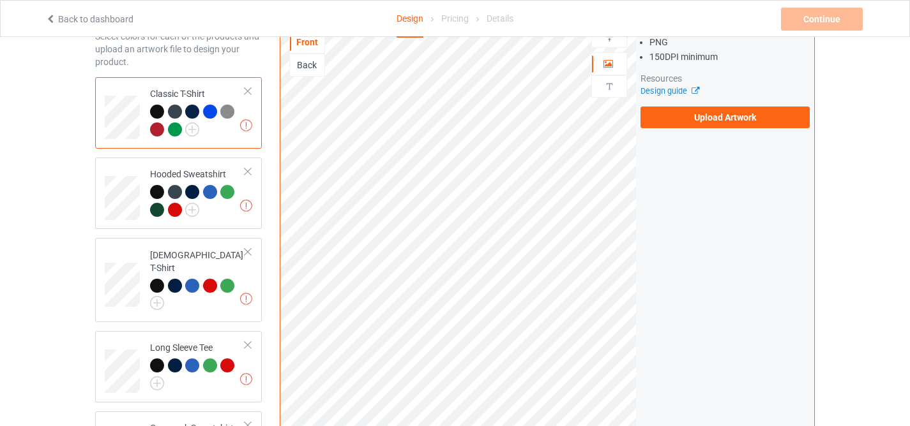
scroll to position [0, 0]
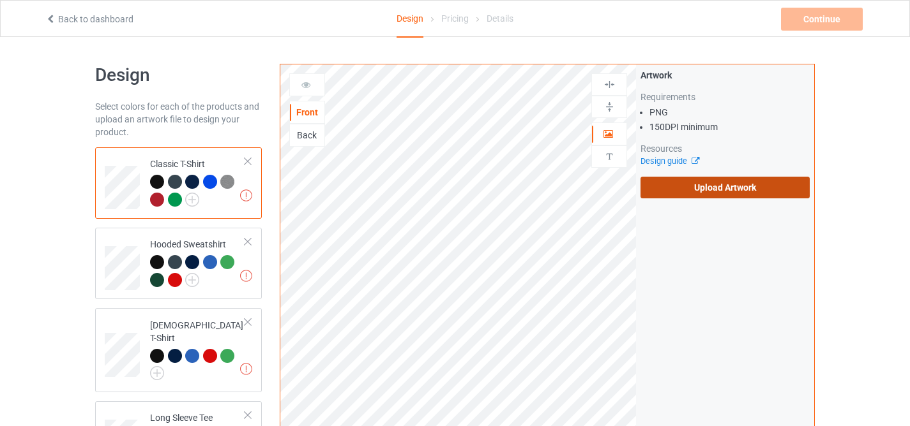
click at [693, 190] on label "Upload Artwork" at bounding box center [724, 188] width 169 height 22
click at [0, 0] on input "Upload Artwork" at bounding box center [0, 0] width 0 height 0
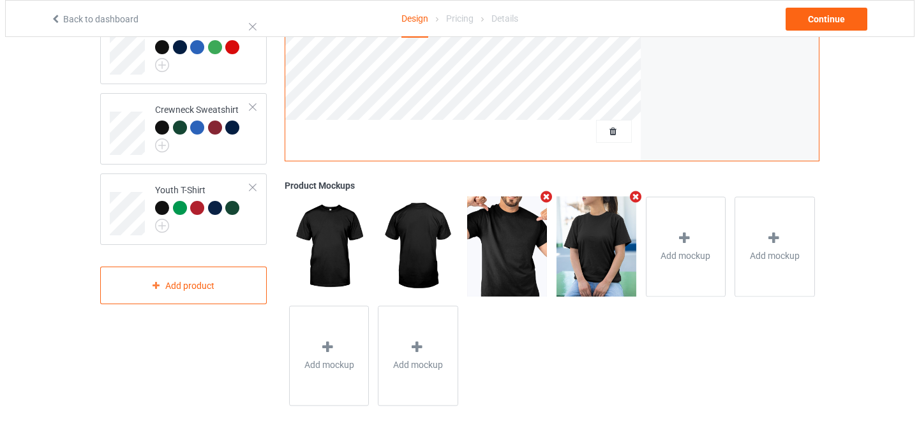
scroll to position [400, 0]
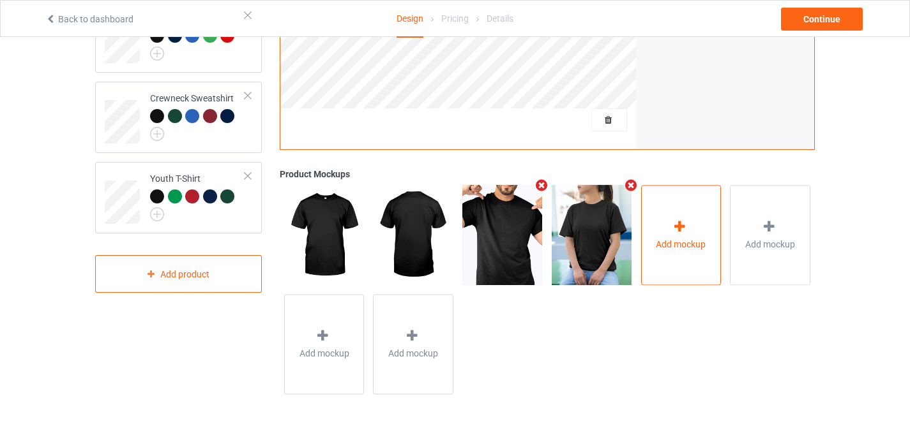
click at [681, 243] on span "Add mockup" at bounding box center [681, 244] width 50 height 13
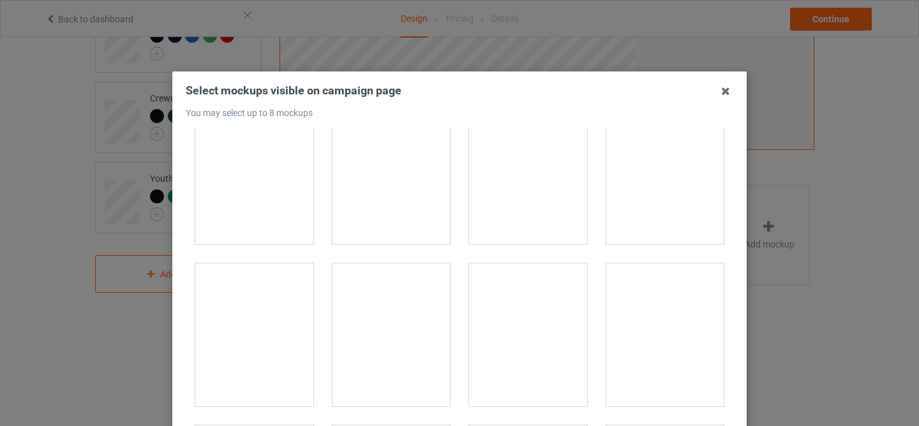
scroll to position [15996, 0]
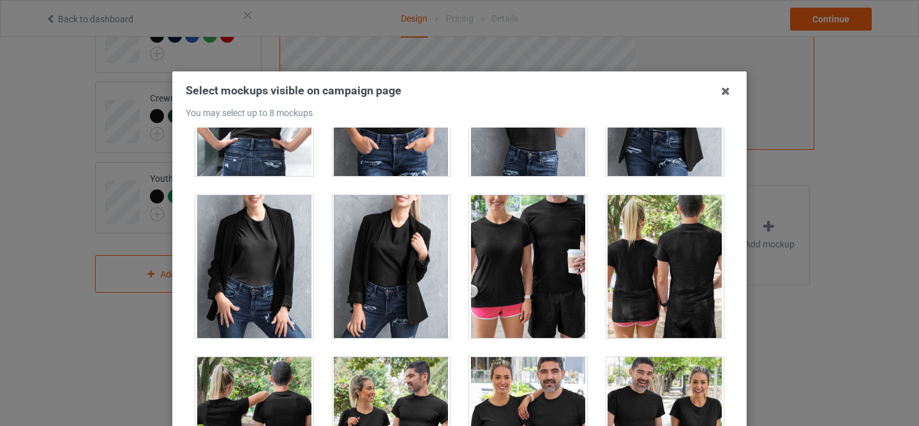
click at [552, 270] on div at bounding box center [528, 266] width 118 height 143
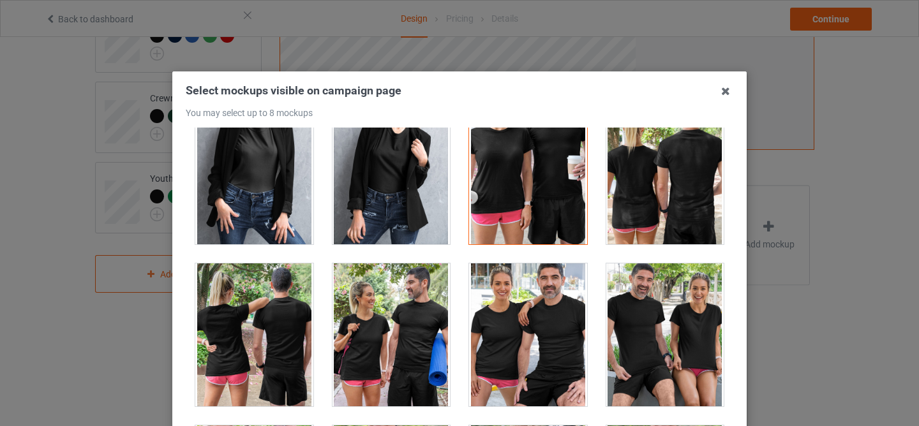
click at [516, 337] on div at bounding box center [528, 335] width 118 height 143
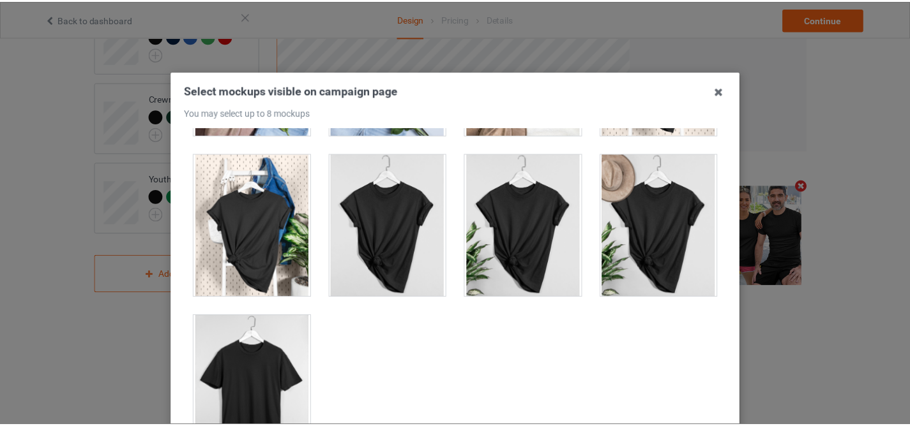
scroll to position [172, 0]
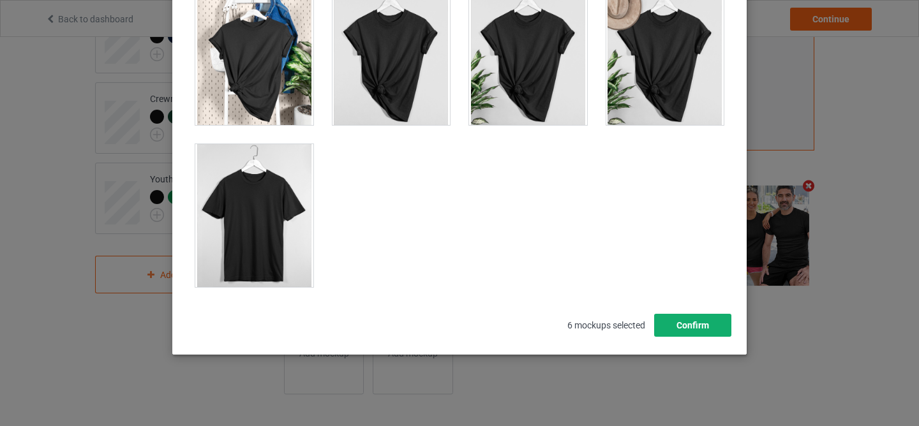
click at [686, 320] on button "Confirm" at bounding box center [692, 325] width 77 height 23
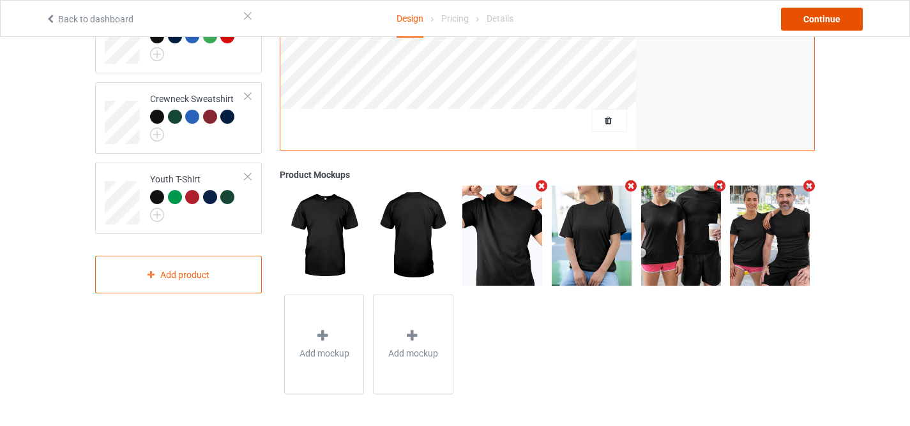
click at [839, 19] on div "Continue" at bounding box center [822, 19] width 82 height 23
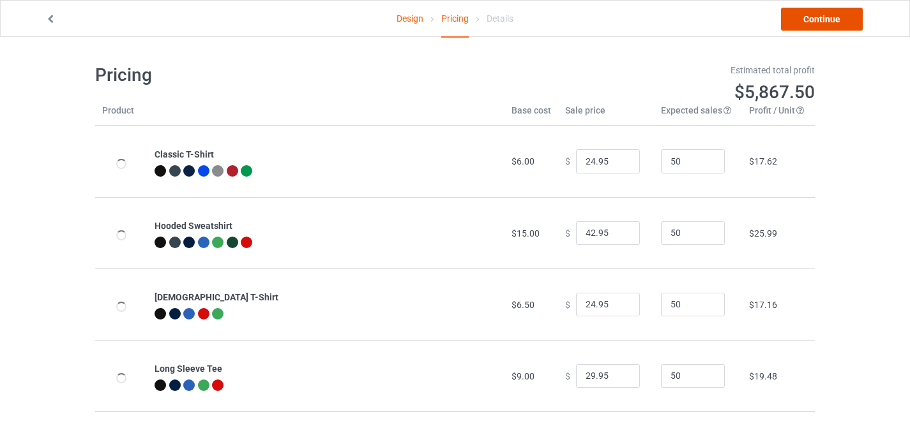
click at [839, 19] on link "Continue" at bounding box center [822, 19] width 82 height 23
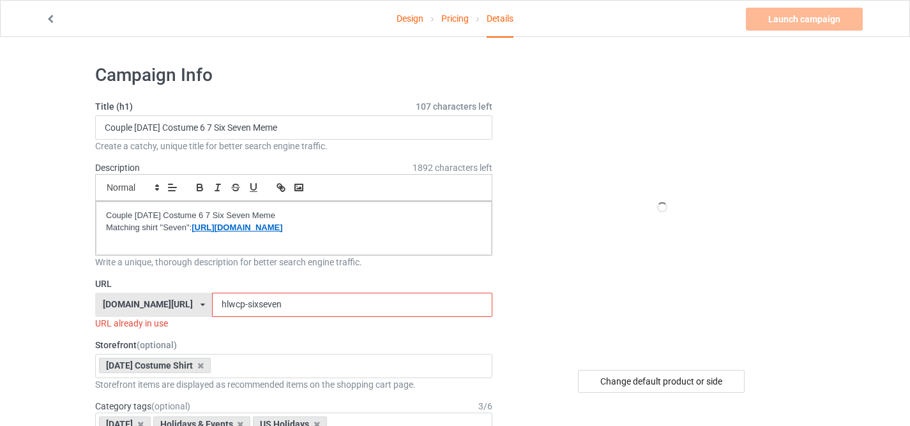
drag, startPoint x: 233, startPoint y: 303, endPoint x: 246, endPoint y: 305, distance: 12.8
click at [246, 305] on input "hlwcp-sixseven" at bounding box center [352, 305] width 280 height 24
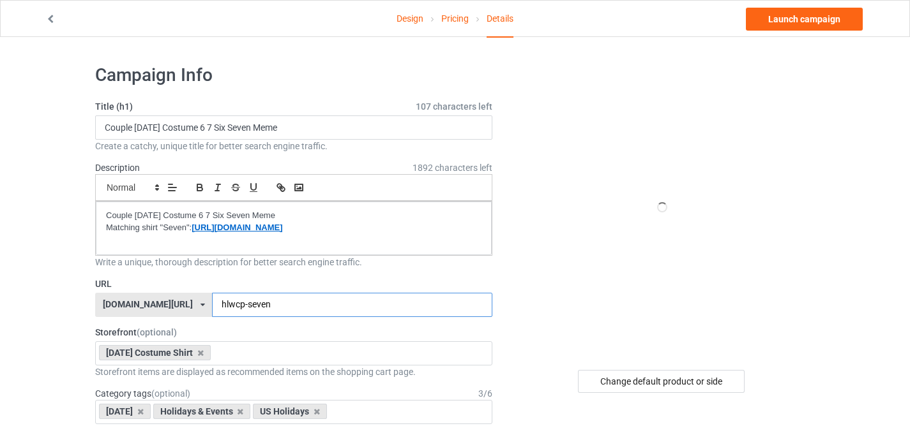
click at [268, 305] on input "hlwcp-seven" at bounding box center [352, 305] width 280 height 24
type input "hlwcp-sevenz"
drag, startPoint x: 373, startPoint y: 225, endPoint x: 193, endPoint y: 229, distance: 180.1
click at [193, 229] on p "Matching shirt "Seven": [URL][DOMAIN_NAME]" at bounding box center [293, 228] width 375 height 12
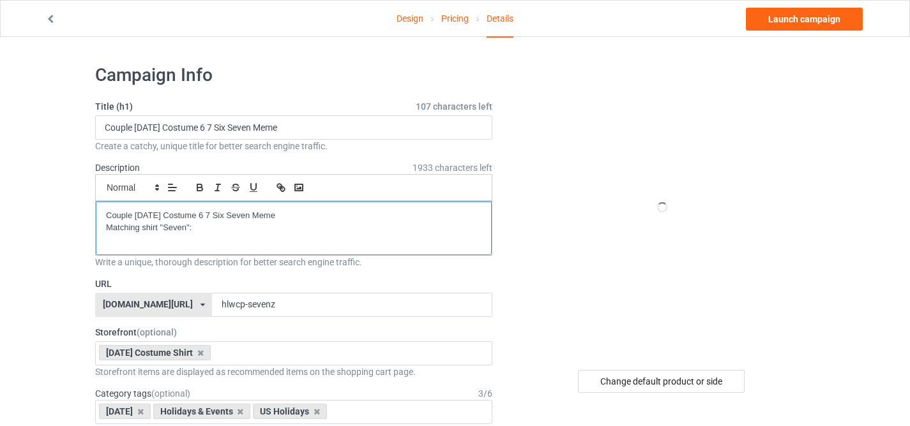
click at [182, 227] on p "Matching shirt "Seven":" at bounding box center [293, 228] width 375 height 12
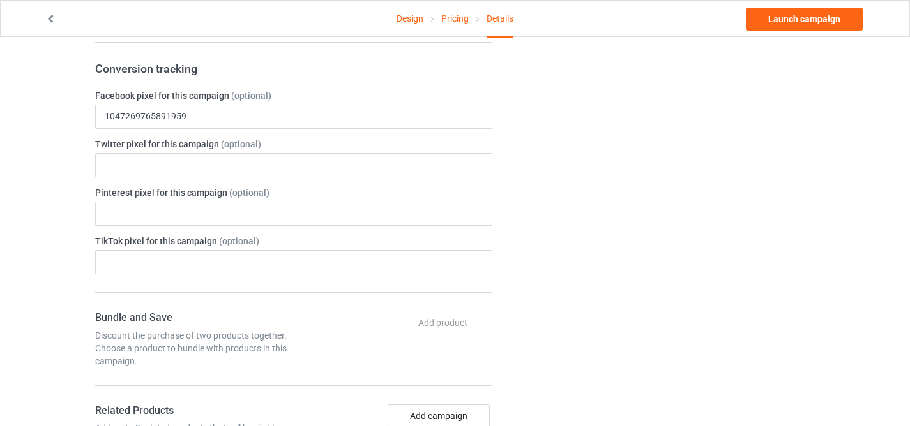
scroll to position [849, 0]
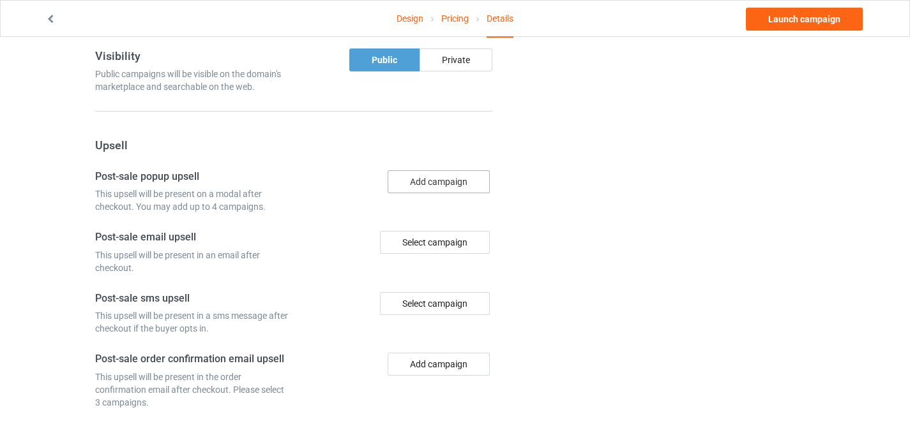
click at [461, 186] on button "Add campaign" at bounding box center [439, 181] width 102 height 23
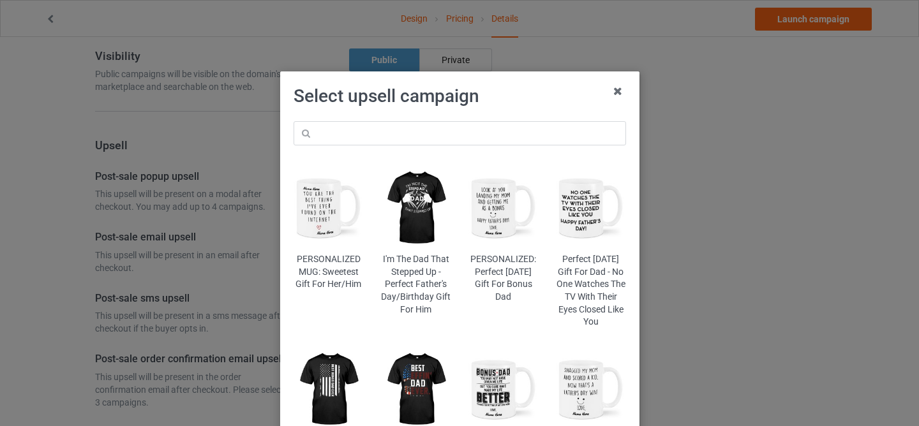
click at [382, 146] on div "PERSONALIZED MUG: Sweetest Gift For Her/Him I'm The Dad That Stepped Up - Perfe…" at bounding box center [460, 309] width 350 height 395
click at [370, 132] on input "text" at bounding box center [460, 133] width 333 height 24
paste input "hlwcp-six"
type input "hlwcp-six"
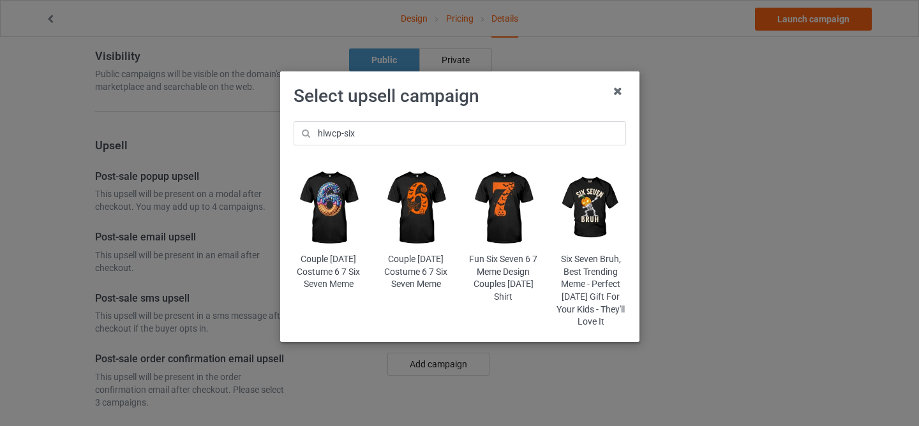
click at [329, 207] on img at bounding box center [329, 208] width 70 height 87
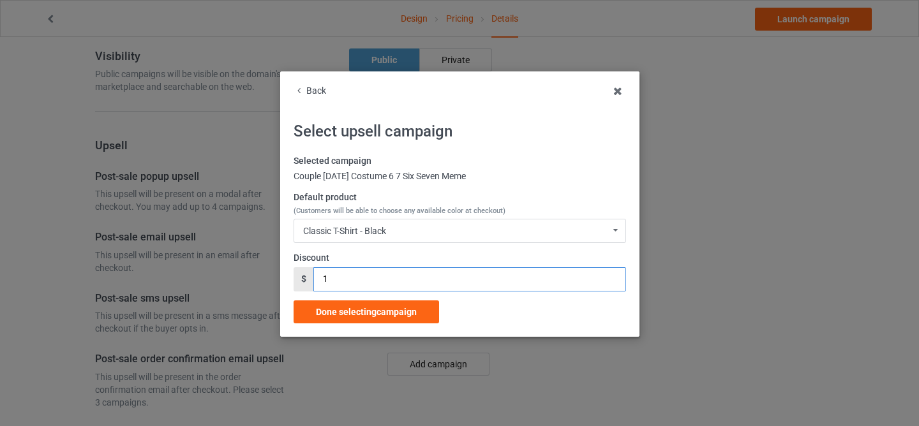
drag, startPoint x: 366, startPoint y: 282, endPoint x: 306, endPoint y: 271, distance: 61.0
click at [309, 271] on div "$ 1" at bounding box center [460, 280] width 333 height 24
type input "3"
click at [362, 308] on span "Done selecting campaign" at bounding box center [366, 312] width 101 height 10
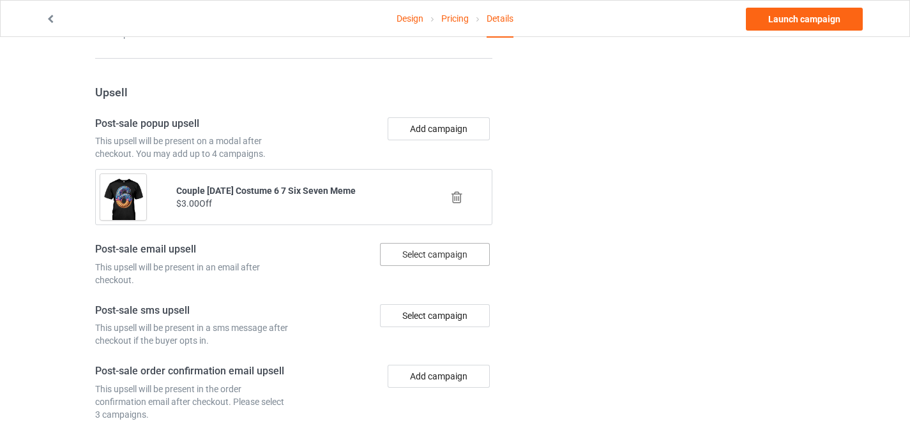
scroll to position [903, 0]
click at [401, 249] on div "Select campaign" at bounding box center [435, 254] width 110 height 23
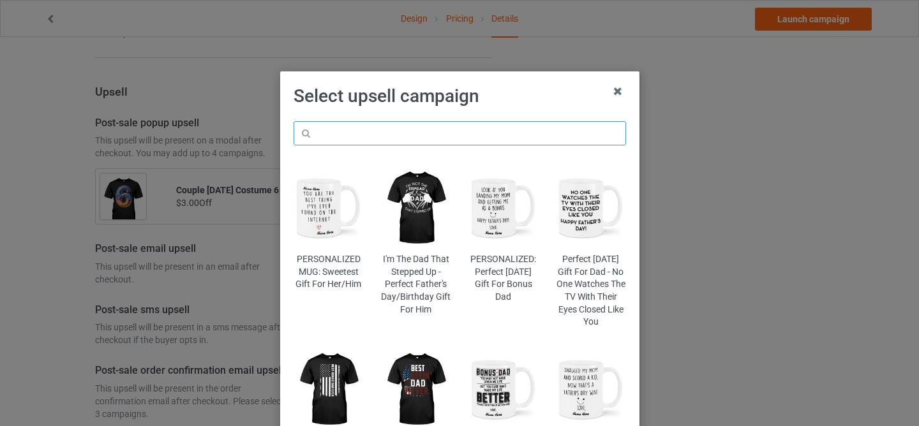
click at [403, 132] on input "text" at bounding box center [460, 133] width 333 height 24
paste input "hlwcp-six"
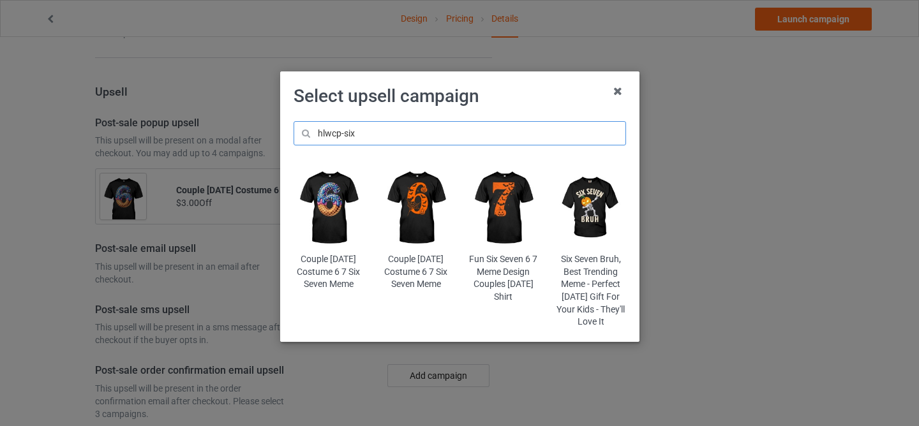
type input "hlwcp-six"
click at [331, 213] on img at bounding box center [329, 208] width 70 height 87
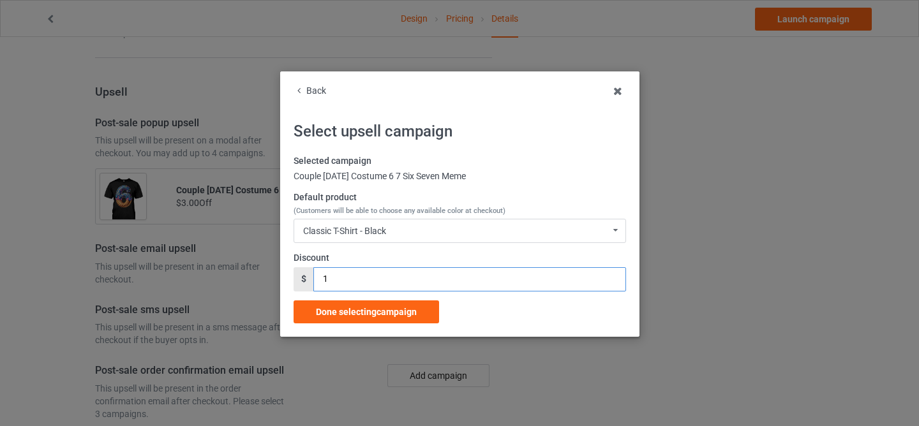
drag, startPoint x: 335, startPoint y: 273, endPoint x: 296, endPoint y: 270, distance: 39.1
click at [305, 273] on div "$ 1" at bounding box center [460, 280] width 333 height 24
drag, startPoint x: 322, startPoint y: 282, endPoint x: 337, endPoint y: 283, distance: 14.7
click at [337, 283] on input "1" at bounding box center [469, 280] width 312 height 24
type input "3"
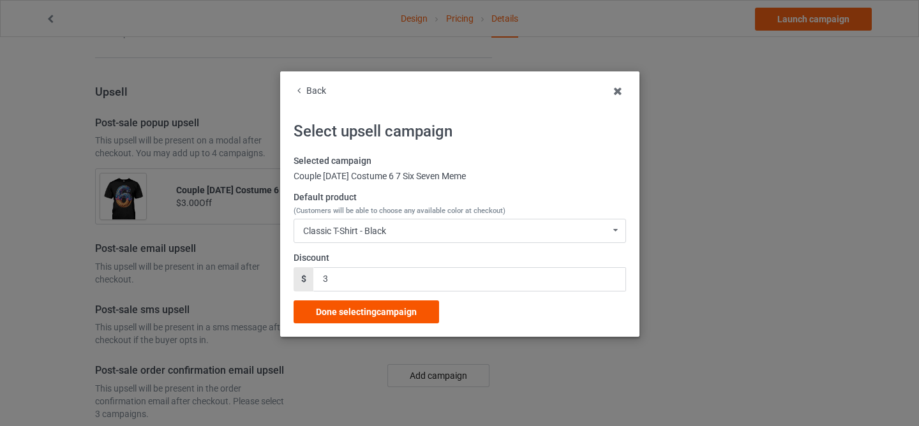
click at [336, 312] on span "Done selecting campaign" at bounding box center [366, 312] width 101 height 10
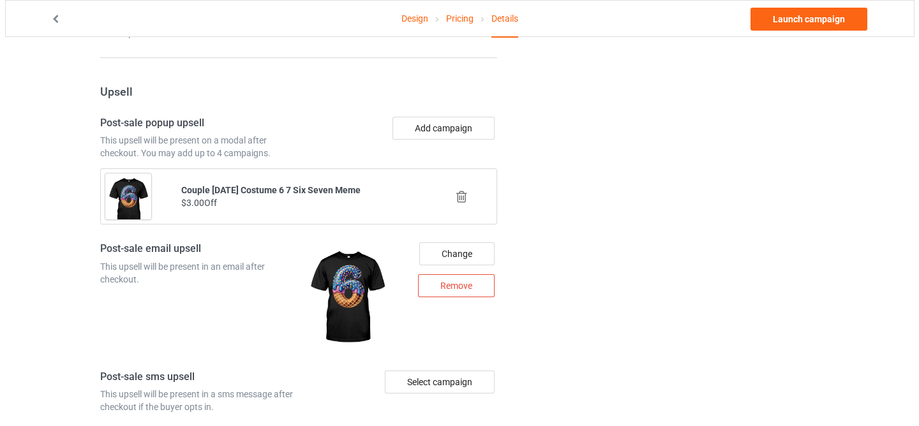
scroll to position [1066, 0]
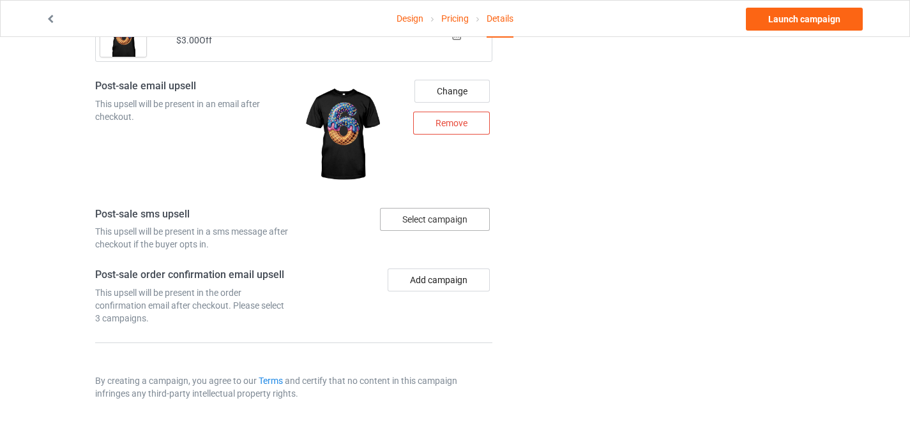
click at [423, 211] on div "Select campaign" at bounding box center [435, 219] width 110 height 23
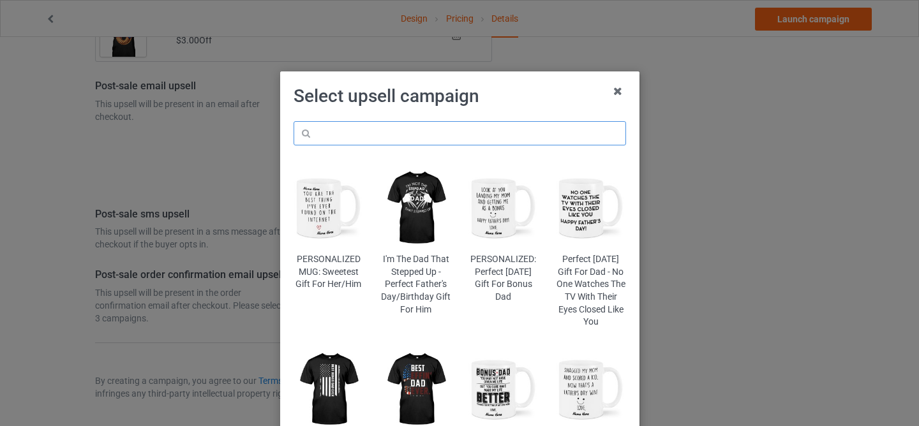
click at [377, 132] on input "text" at bounding box center [460, 133] width 333 height 24
paste input "hlwcp-six"
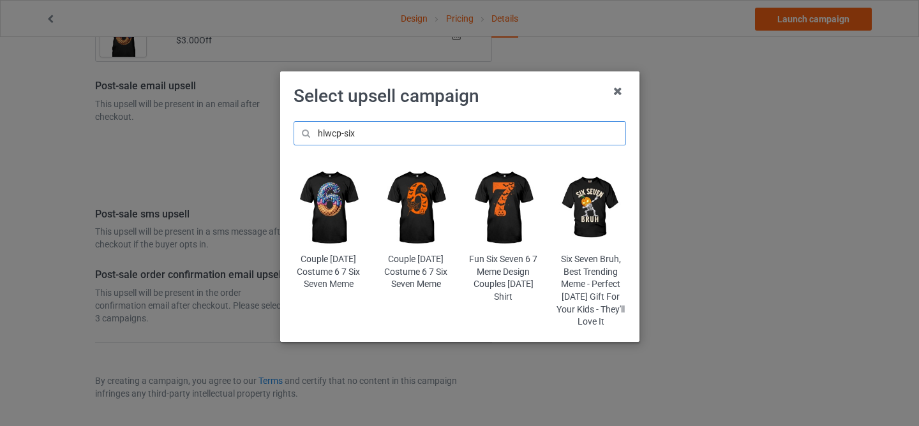
type input "hlwcp-six"
click at [327, 202] on img at bounding box center [329, 208] width 70 height 87
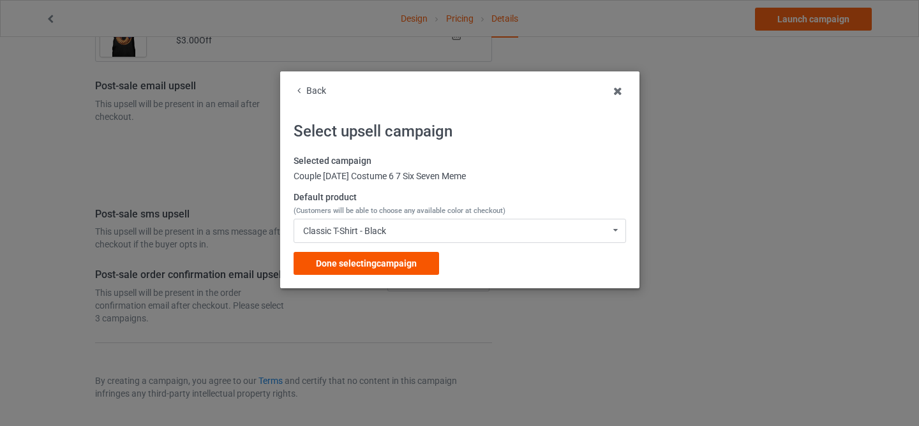
click at [352, 269] on span "Done selecting campaign" at bounding box center [366, 264] width 101 height 10
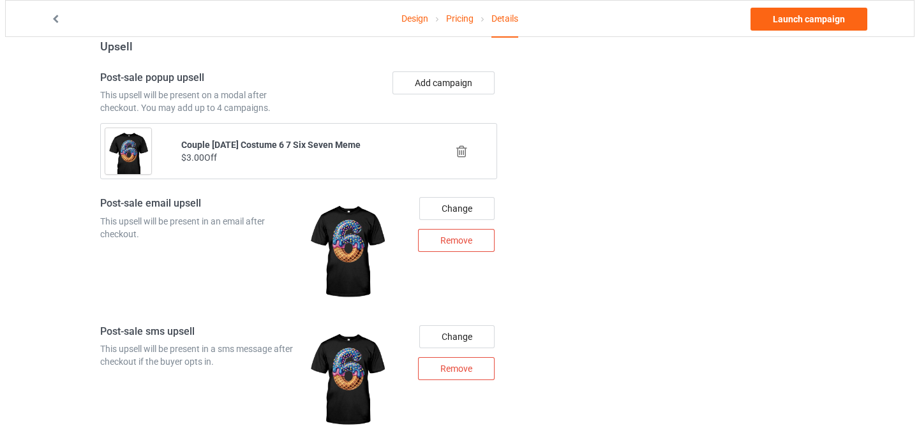
scroll to position [1133, 0]
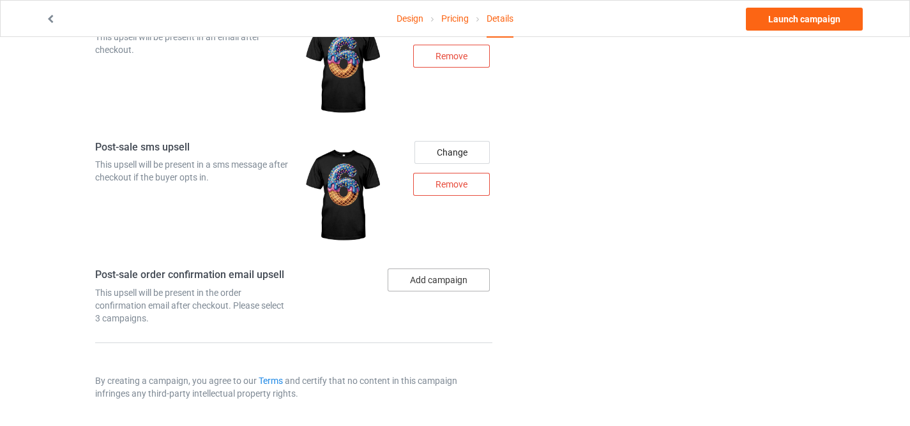
click at [419, 276] on button "Add campaign" at bounding box center [439, 280] width 102 height 23
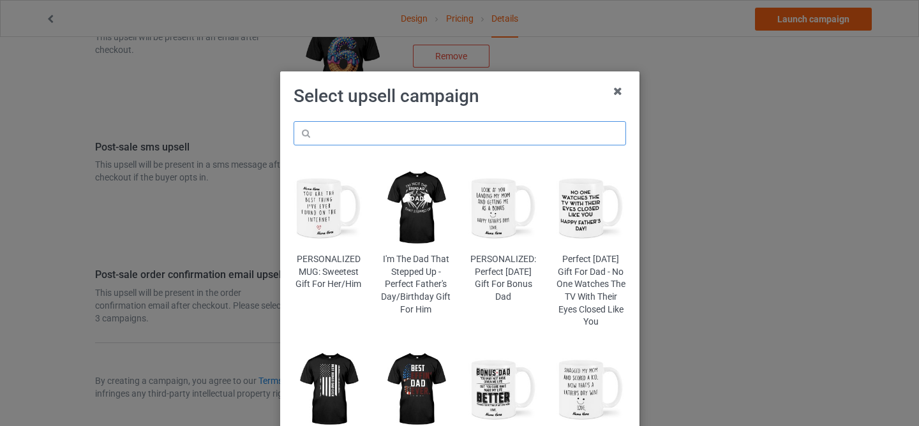
click at [382, 129] on input "text" at bounding box center [460, 133] width 333 height 24
paste input "hlwcp-six"
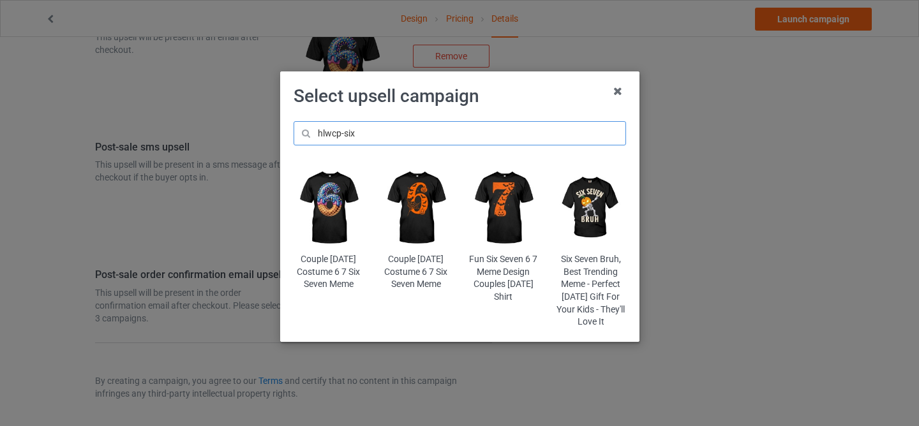
type input "hlwcp-six"
click at [324, 206] on img at bounding box center [329, 208] width 70 height 87
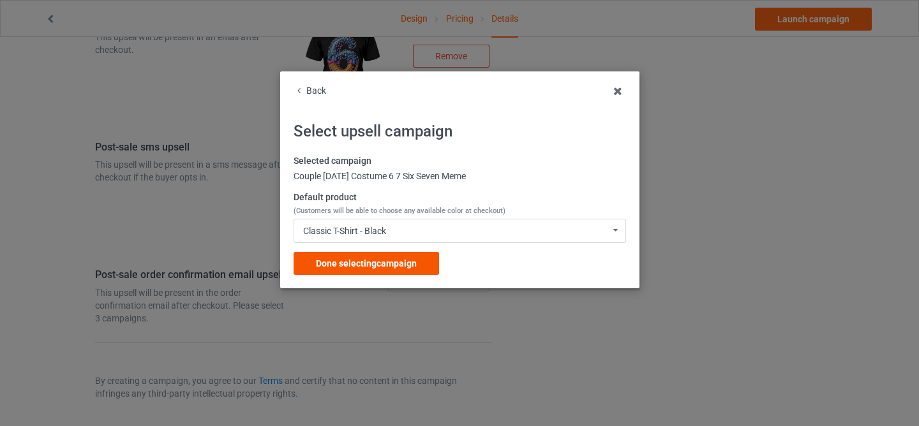
click at [343, 259] on span "Done selecting campaign" at bounding box center [366, 264] width 101 height 10
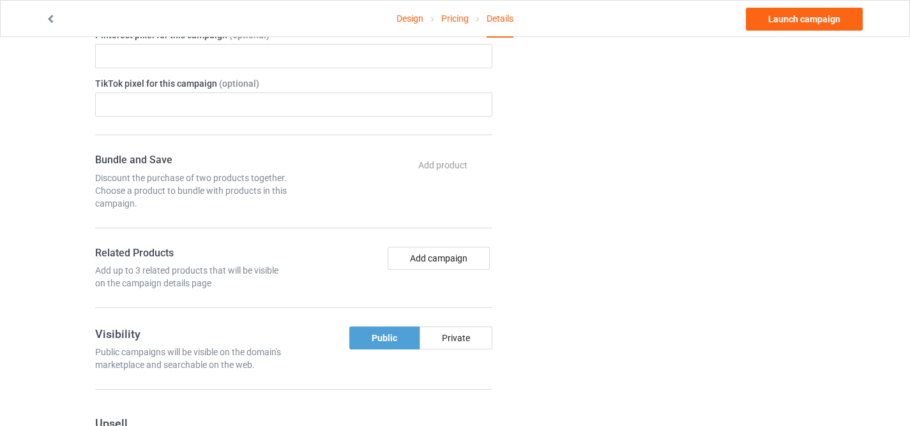
scroll to position [608, 0]
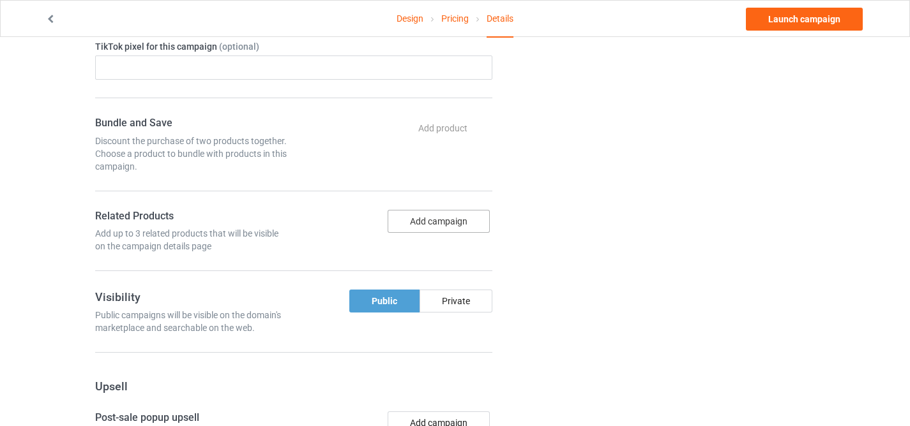
click at [424, 228] on button "Add campaign" at bounding box center [439, 221] width 102 height 23
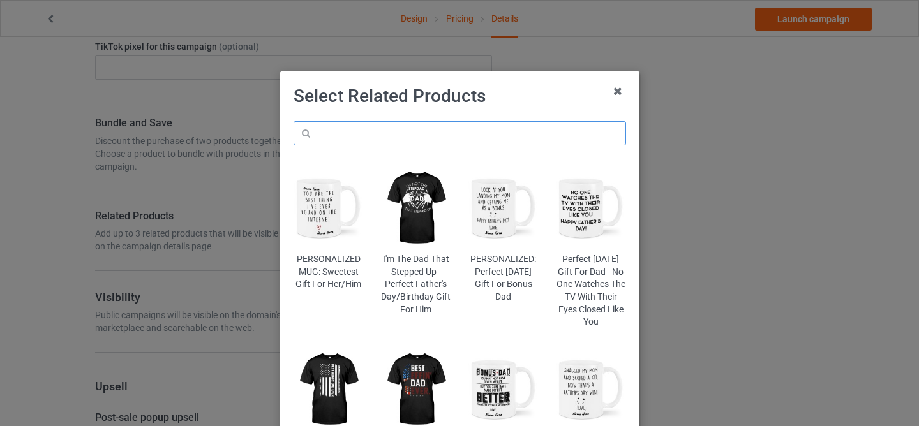
click at [381, 128] on input "text" at bounding box center [460, 133] width 333 height 24
paste input "hlwcp-six"
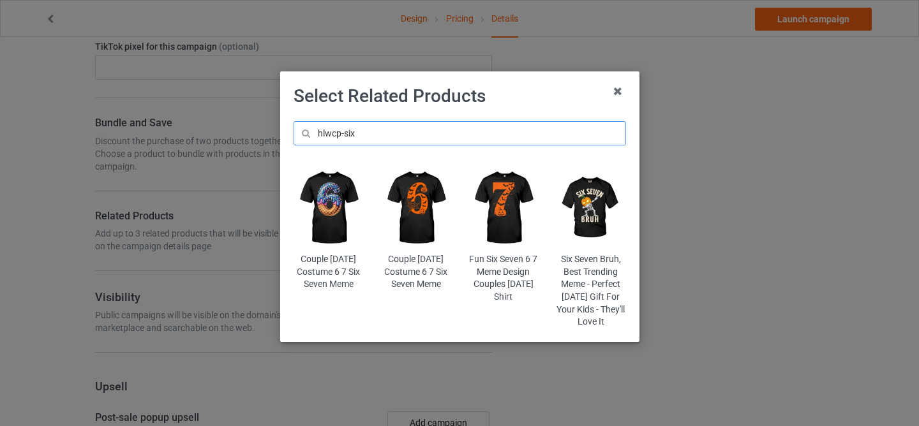
type input "hlwcp-six"
click at [331, 207] on img at bounding box center [329, 208] width 70 height 87
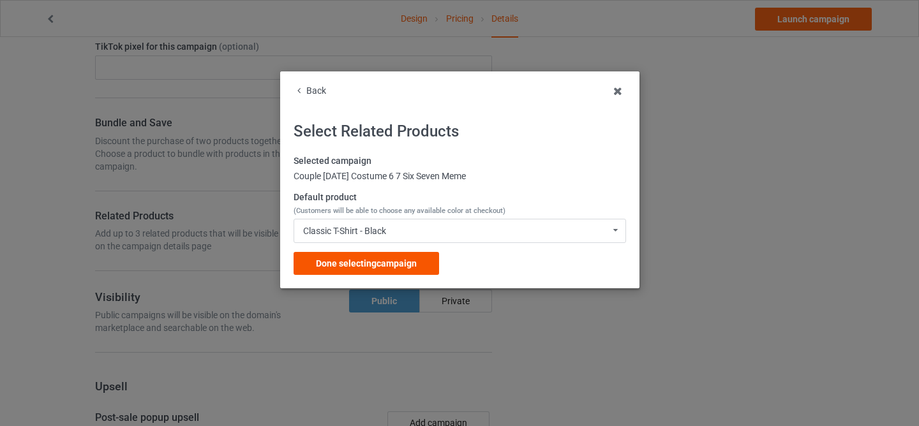
click at [353, 262] on span "Done selecting campaign" at bounding box center [366, 264] width 101 height 10
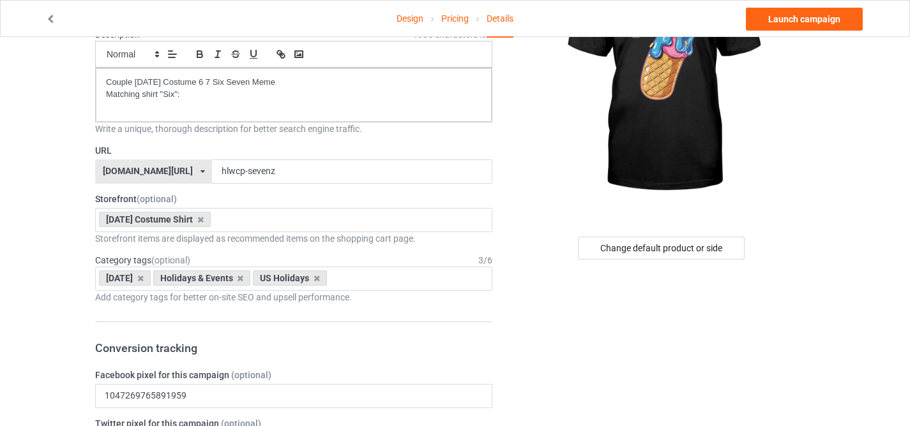
scroll to position [39, 0]
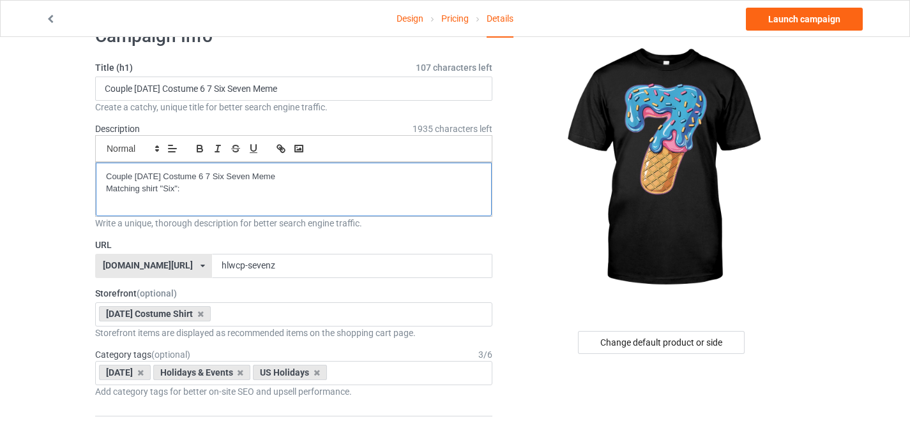
click at [202, 191] on p "Matching shirt "Six":" at bounding box center [293, 189] width 375 height 12
drag, startPoint x: 181, startPoint y: 188, endPoint x: 384, endPoint y: 190, distance: 202.4
click at [384, 190] on p "Matching shirt "Six": [URL][DOMAIN_NAME]" at bounding box center [293, 189] width 375 height 12
click at [278, 147] on icon "button" at bounding box center [280, 148] width 11 height 11
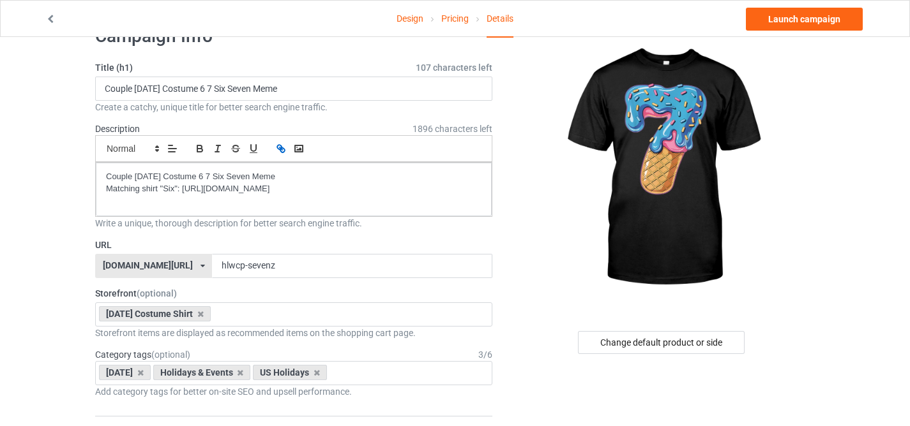
type input "[URL][DOMAIN_NAME]"
click at [273, 188] on link at bounding box center [269, 188] width 29 height 10
click at [197, 146] on icon "button" at bounding box center [199, 147] width 4 height 3
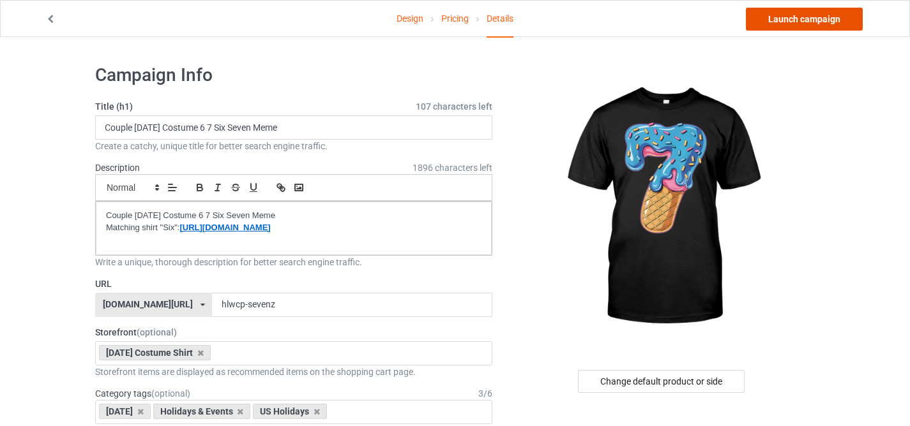
click at [771, 22] on link "Launch campaign" at bounding box center [804, 19] width 117 height 23
